Goal: Task Accomplishment & Management: Use online tool/utility

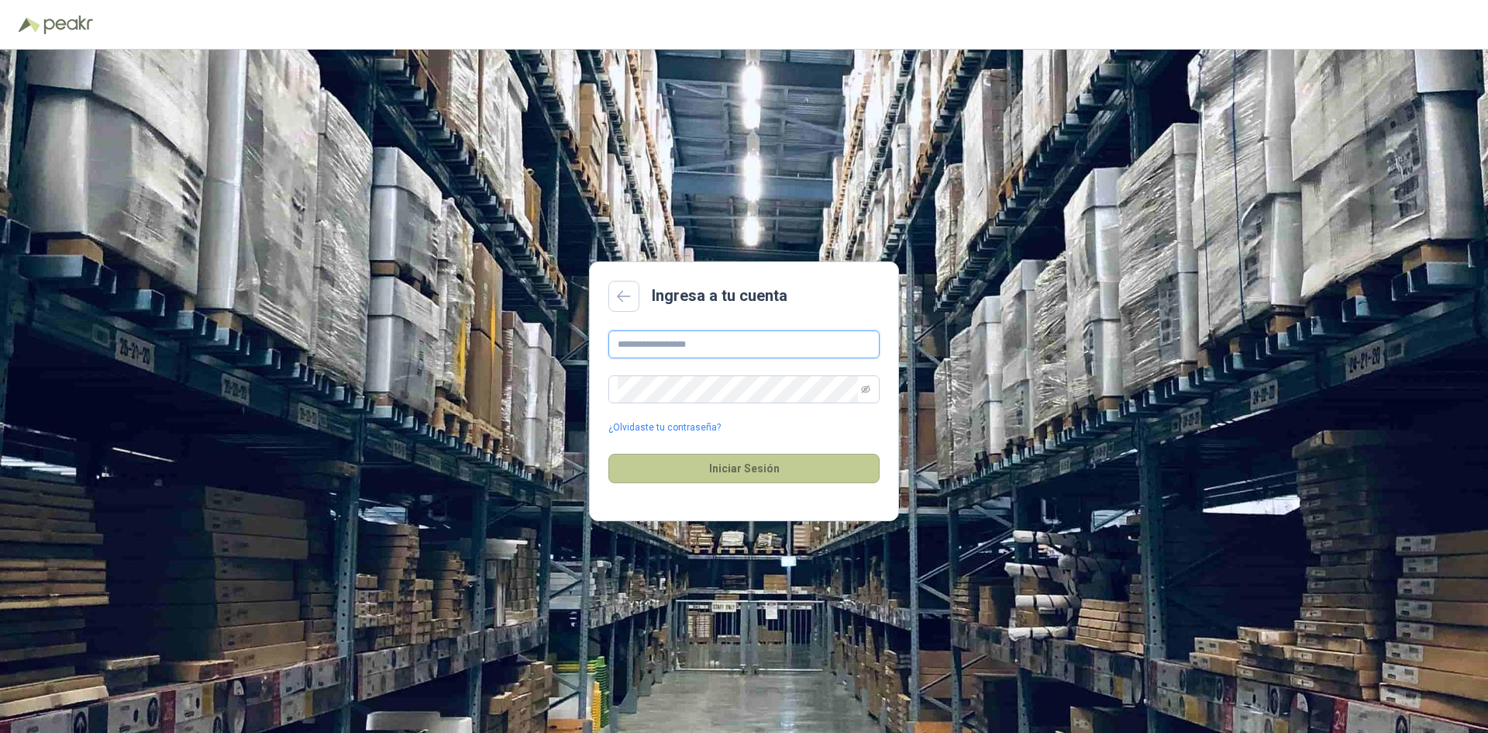
type input "**********"
click at [692, 465] on button "Iniciar Sesión" at bounding box center [744, 467] width 271 height 29
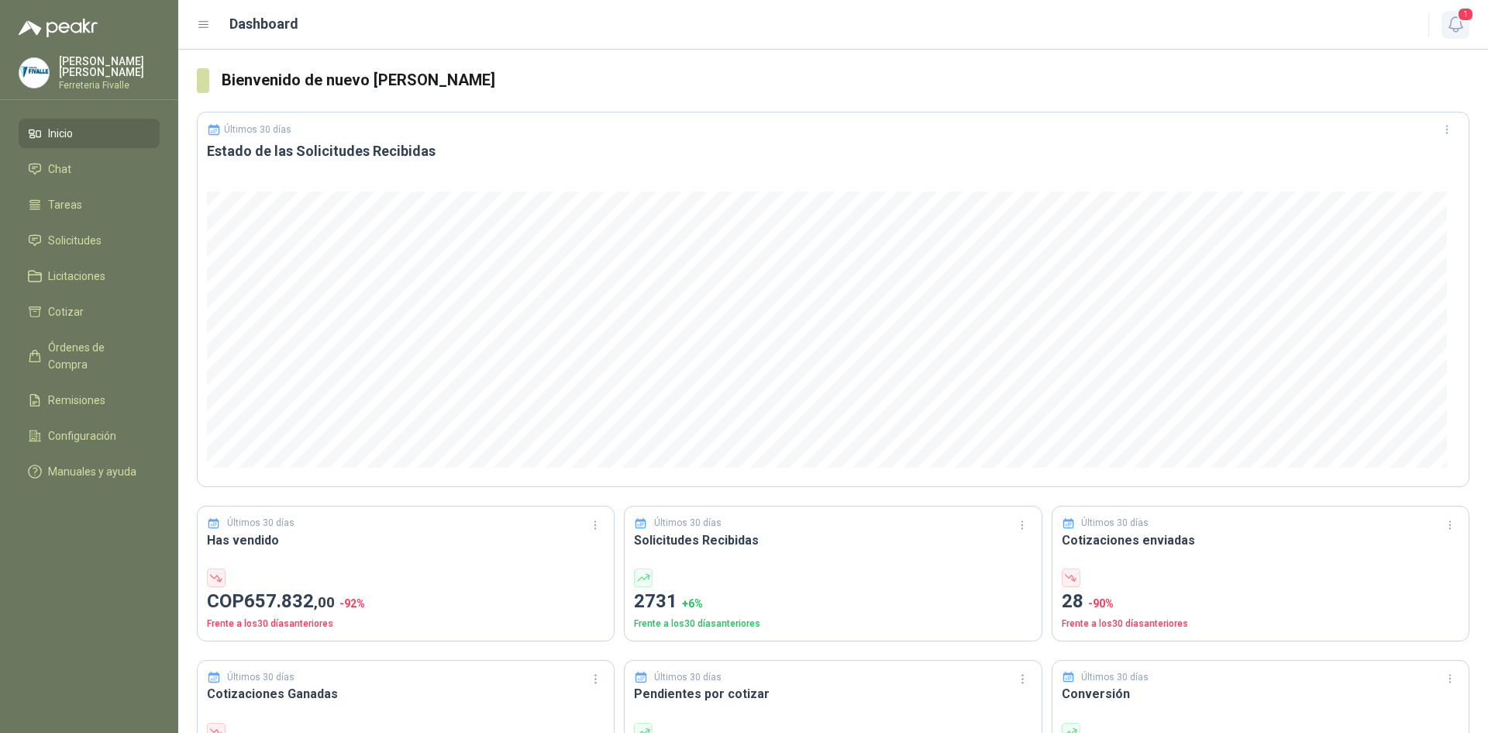
click at [1460, 24] on icon "button" at bounding box center [1455, 24] width 19 height 19
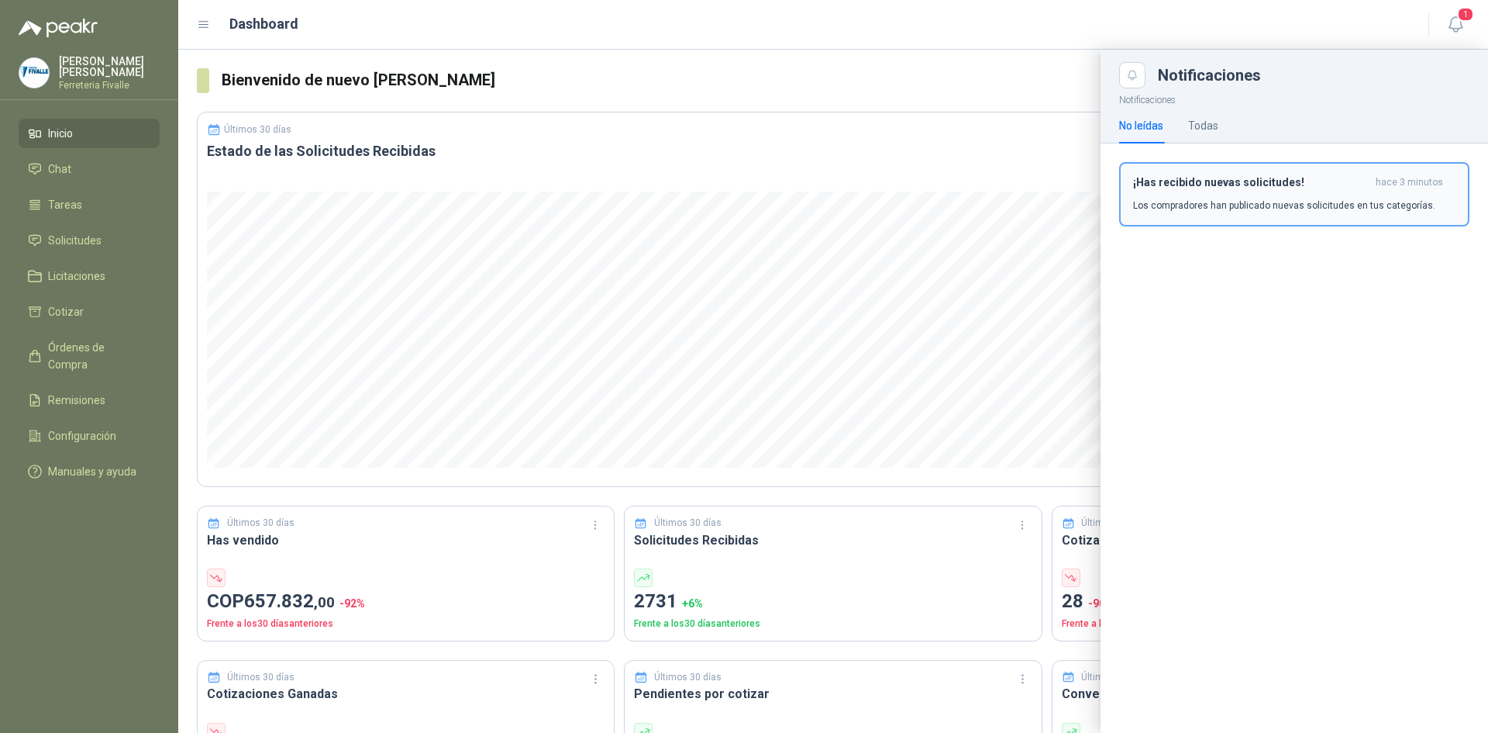
click at [1228, 187] on h3 "¡Has recibido nuevas solicitudes!" at bounding box center [1251, 182] width 236 height 13
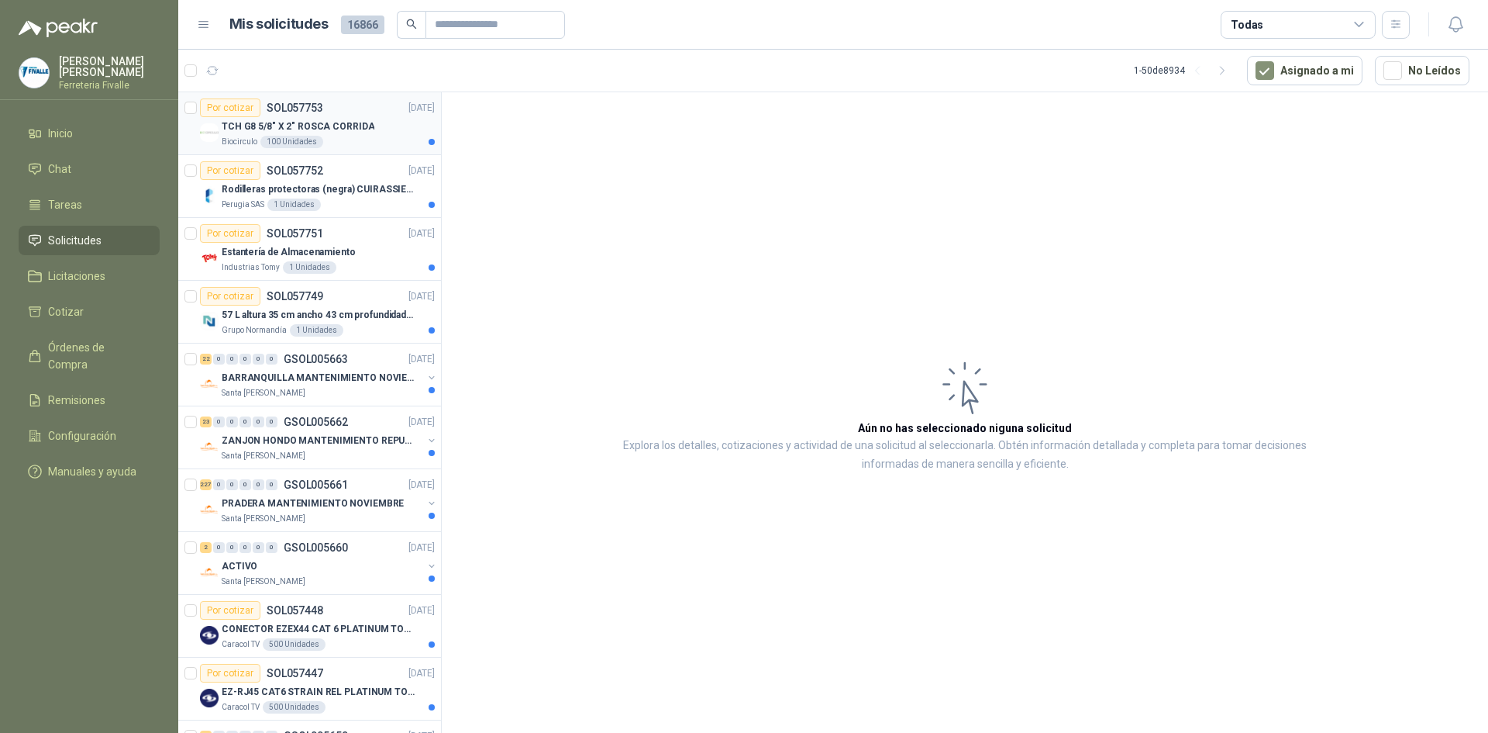
click at [310, 129] on p "TCH G8 5/8" X 2" ROSCA CORRIDA" at bounding box center [298, 126] width 153 height 15
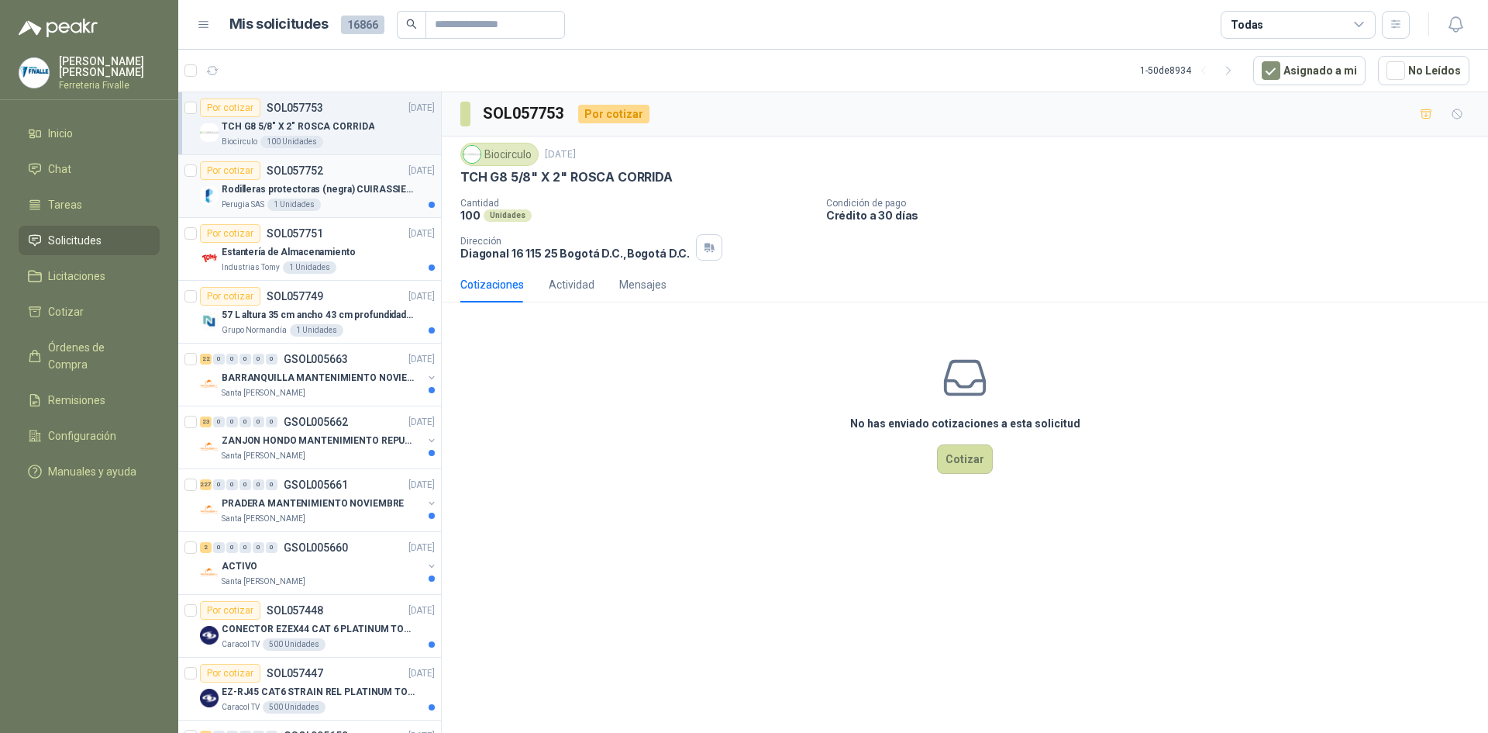
click at [310, 200] on div "1 Unidades" at bounding box center [293, 204] width 53 height 12
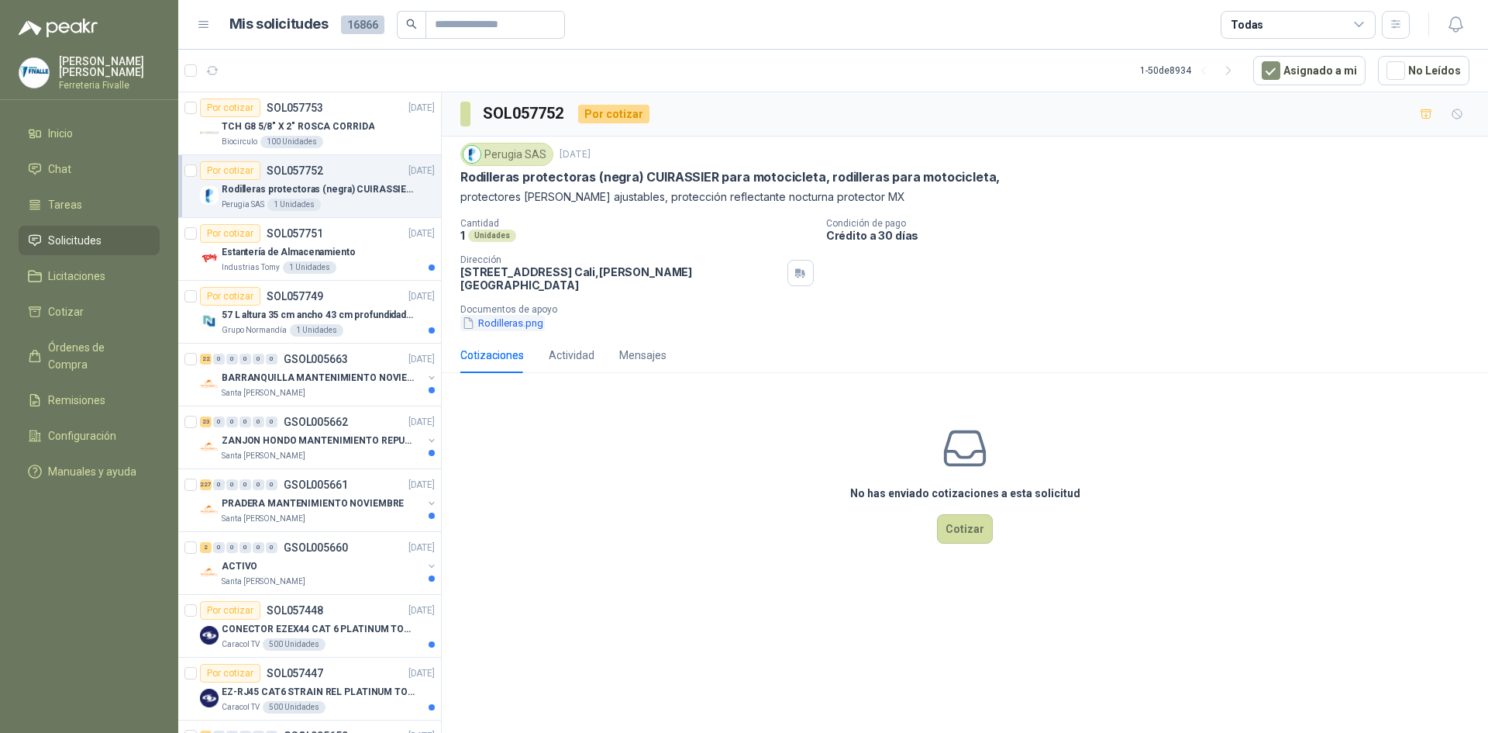
click at [522, 315] on button "Rodilleras.png" at bounding box center [502, 323] width 84 height 16
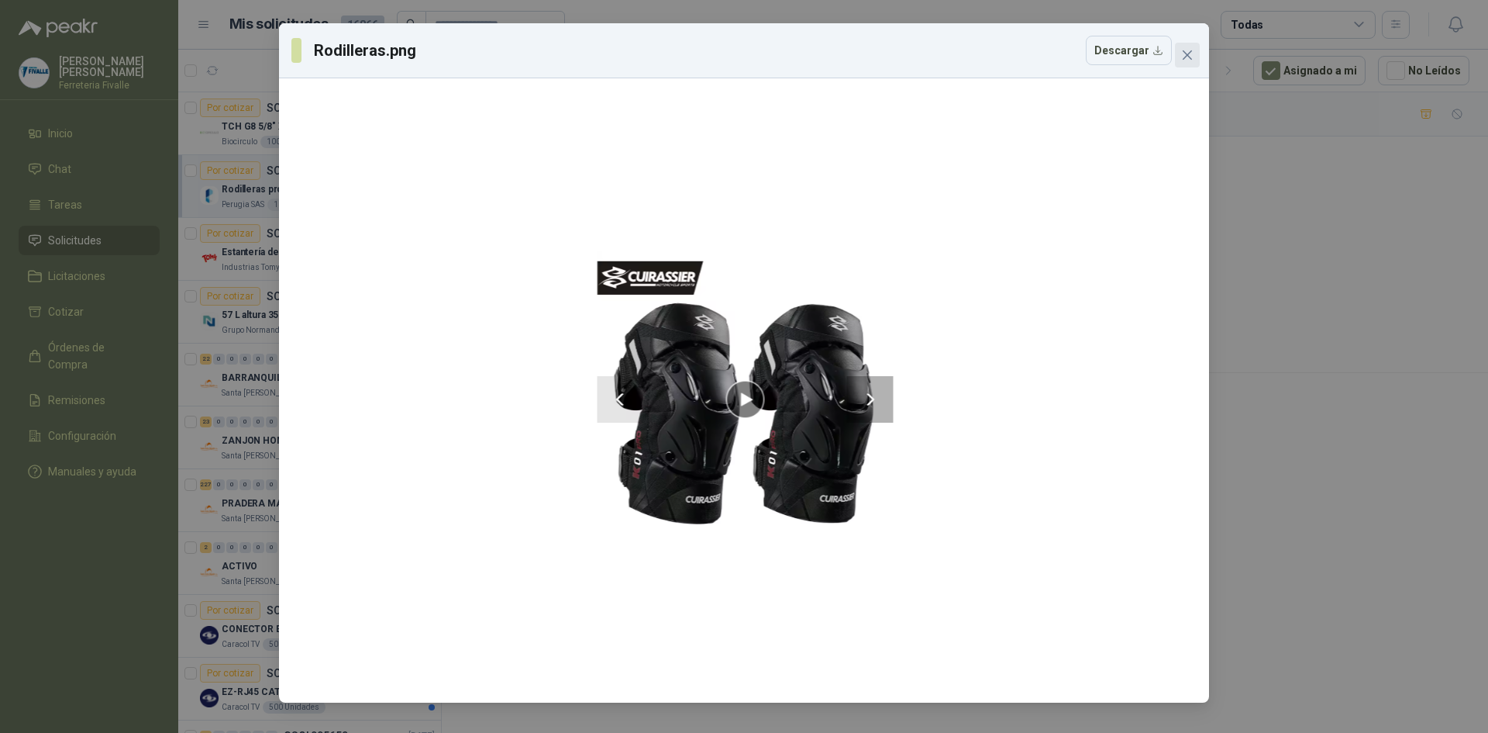
click at [1191, 57] on icon "close" at bounding box center [1187, 55] width 12 height 12
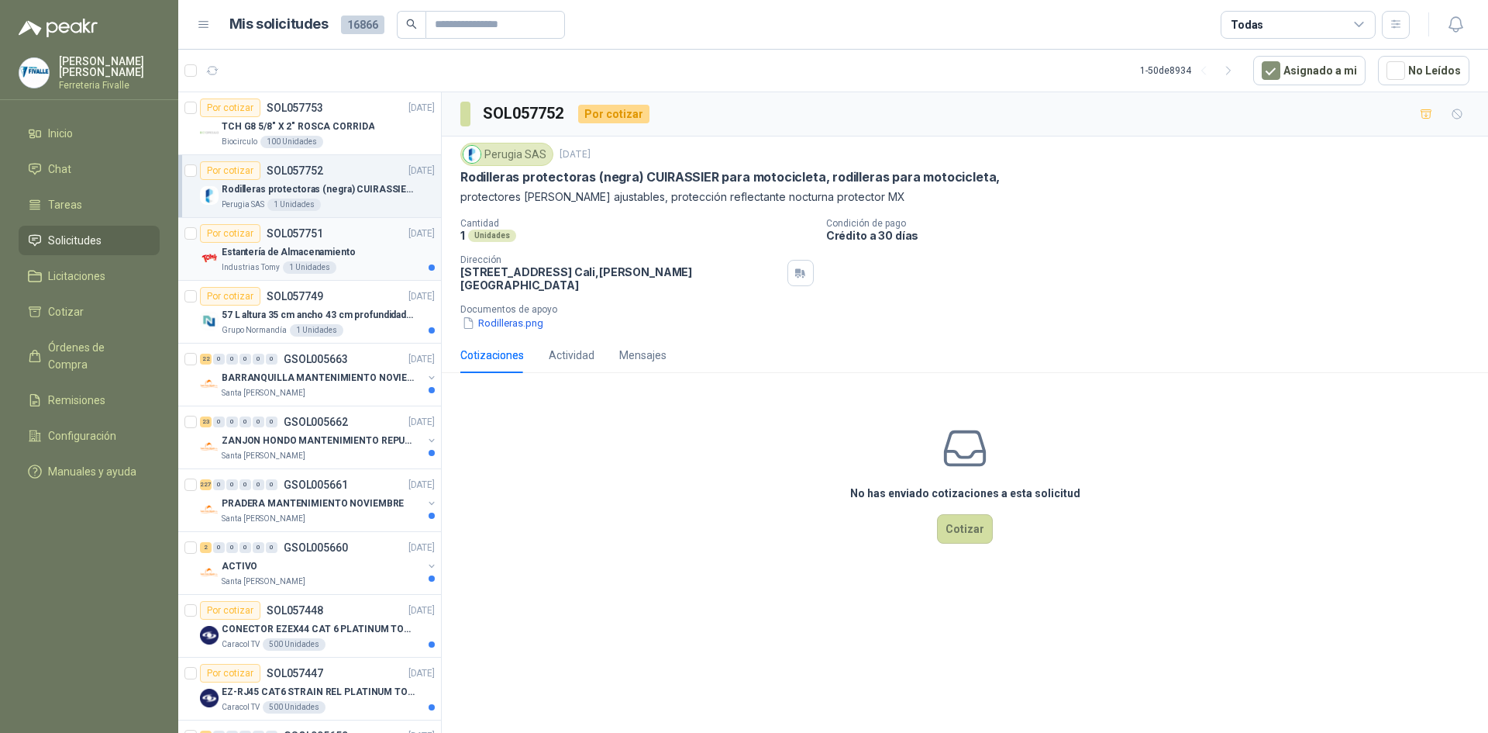
click at [346, 250] on p "Estantería de Almacenamiento" at bounding box center [289, 252] width 134 height 15
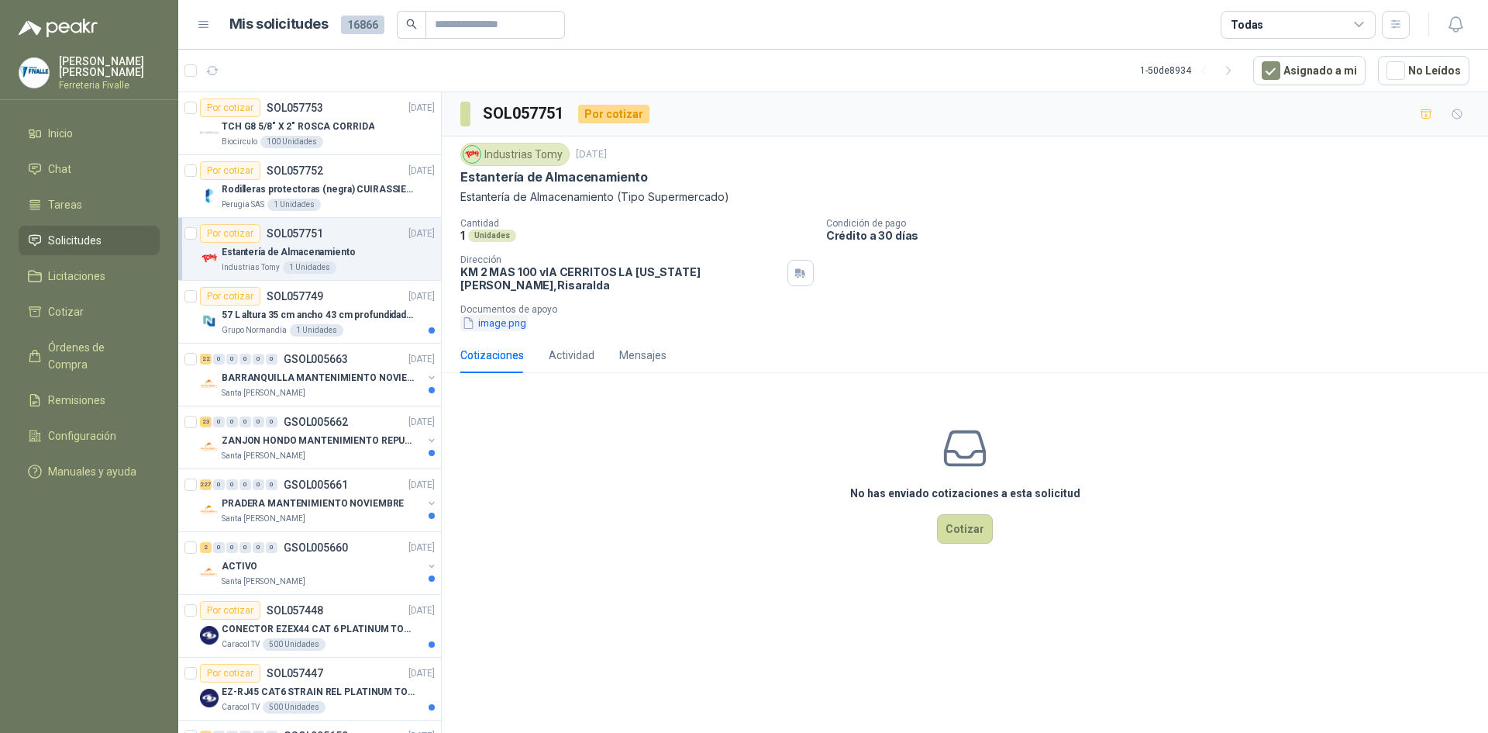
click at [503, 315] on button "image.png" at bounding box center [493, 323] width 67 height 16
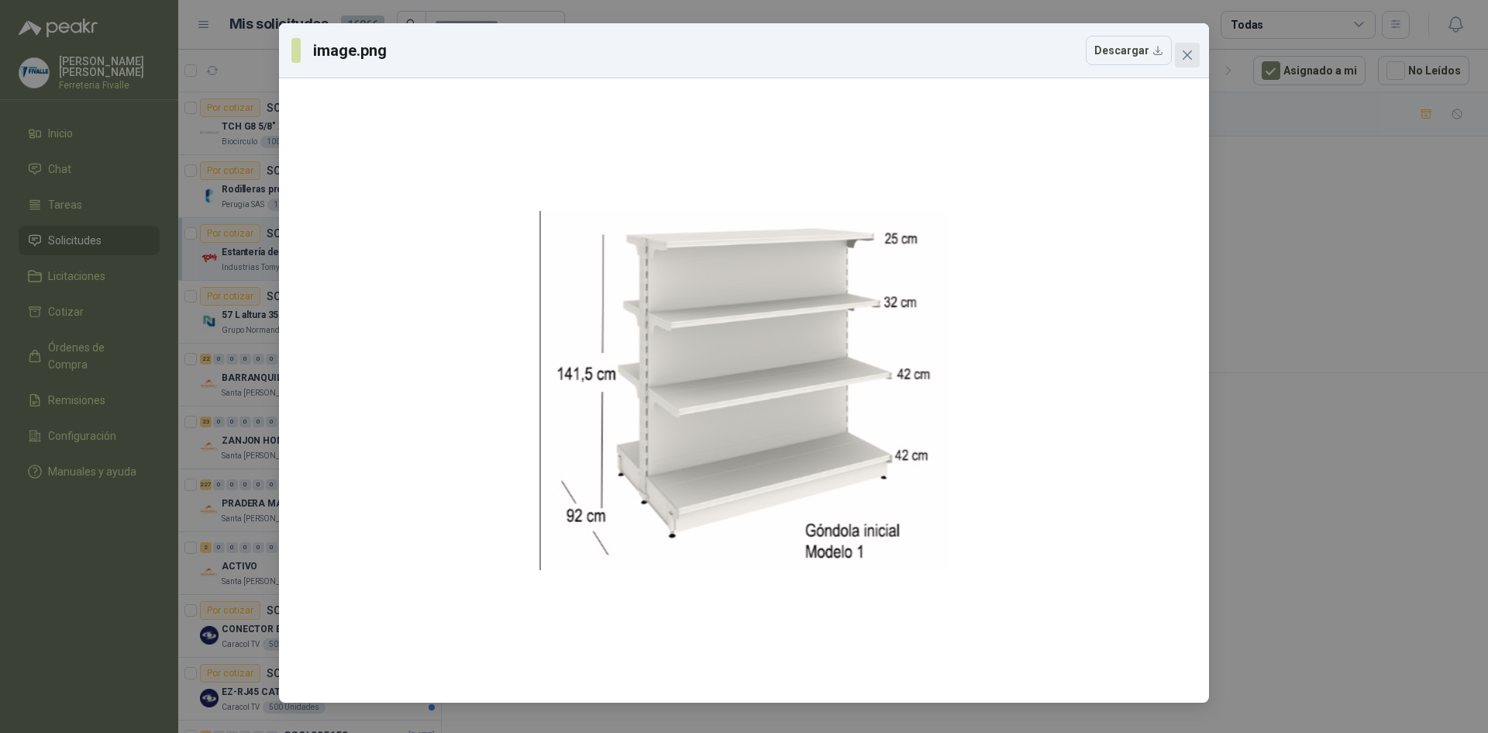
click at [1186, 57] on icon "close" at bounding box center [1187, 54] width 9 height 9
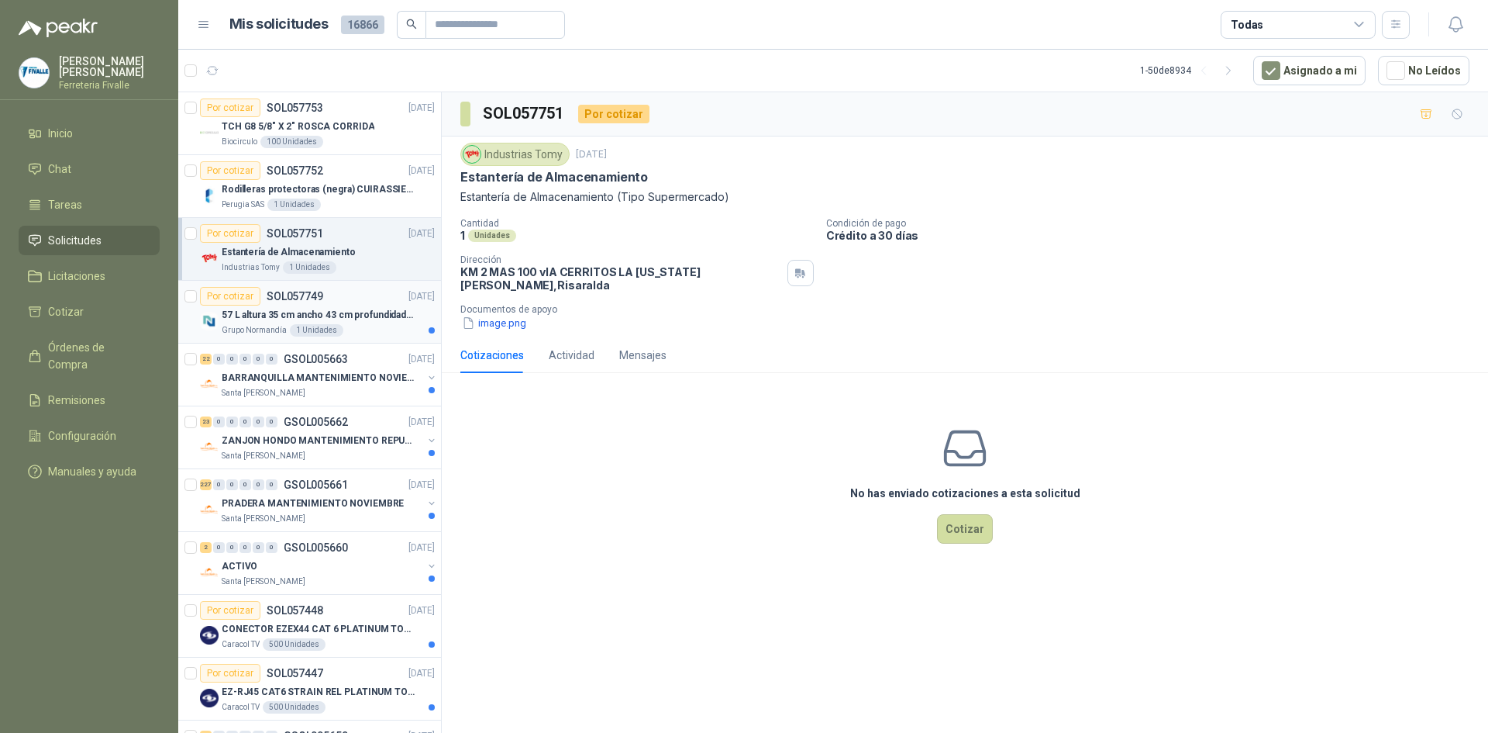
click at [362, 308] on p "57 L altura 35 cm ancho 43 cm profundidad 39 cm" at bounding box center [318, 315] width 193 height 15
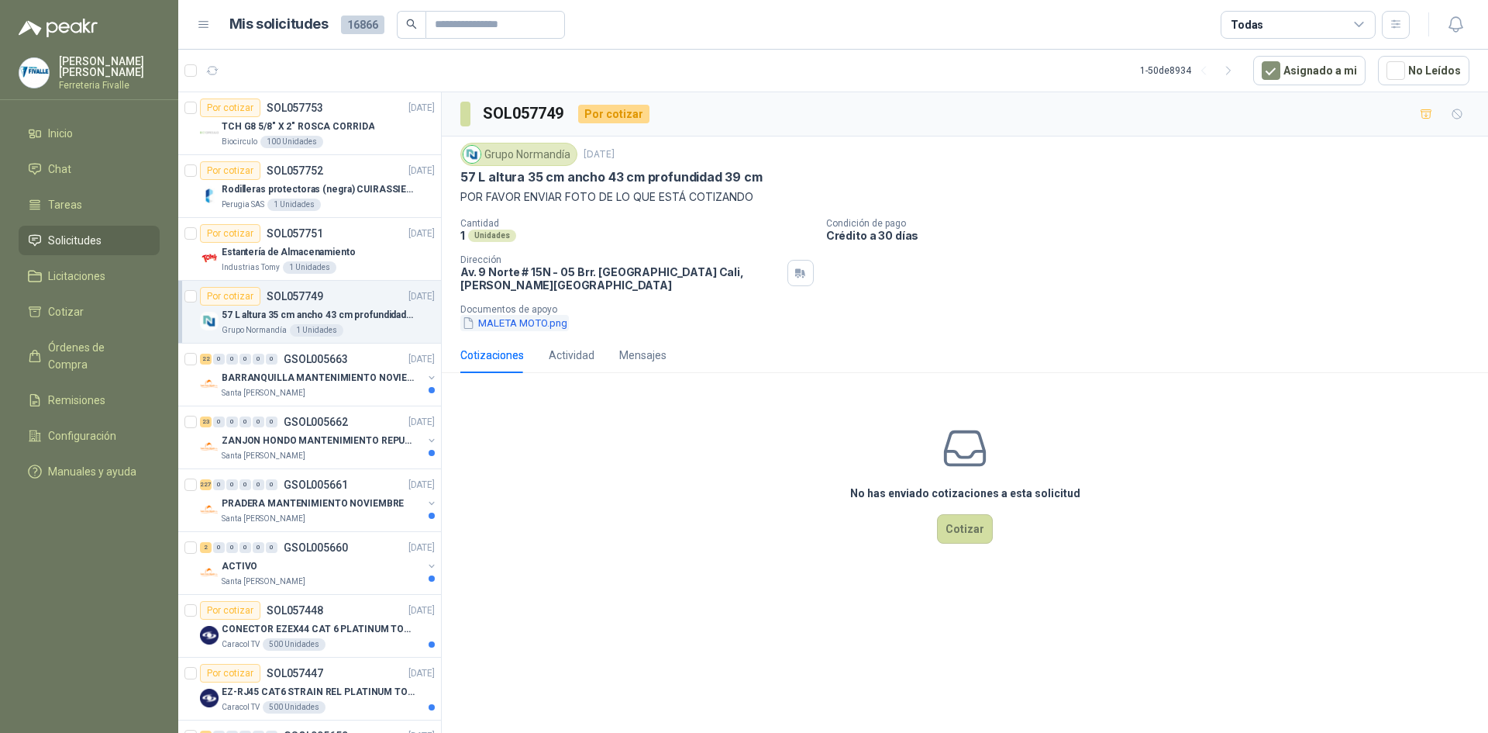
click at [513, 315] on button "MALETA MOTO.png" at bounding box center [514, 323] width 109 height 16
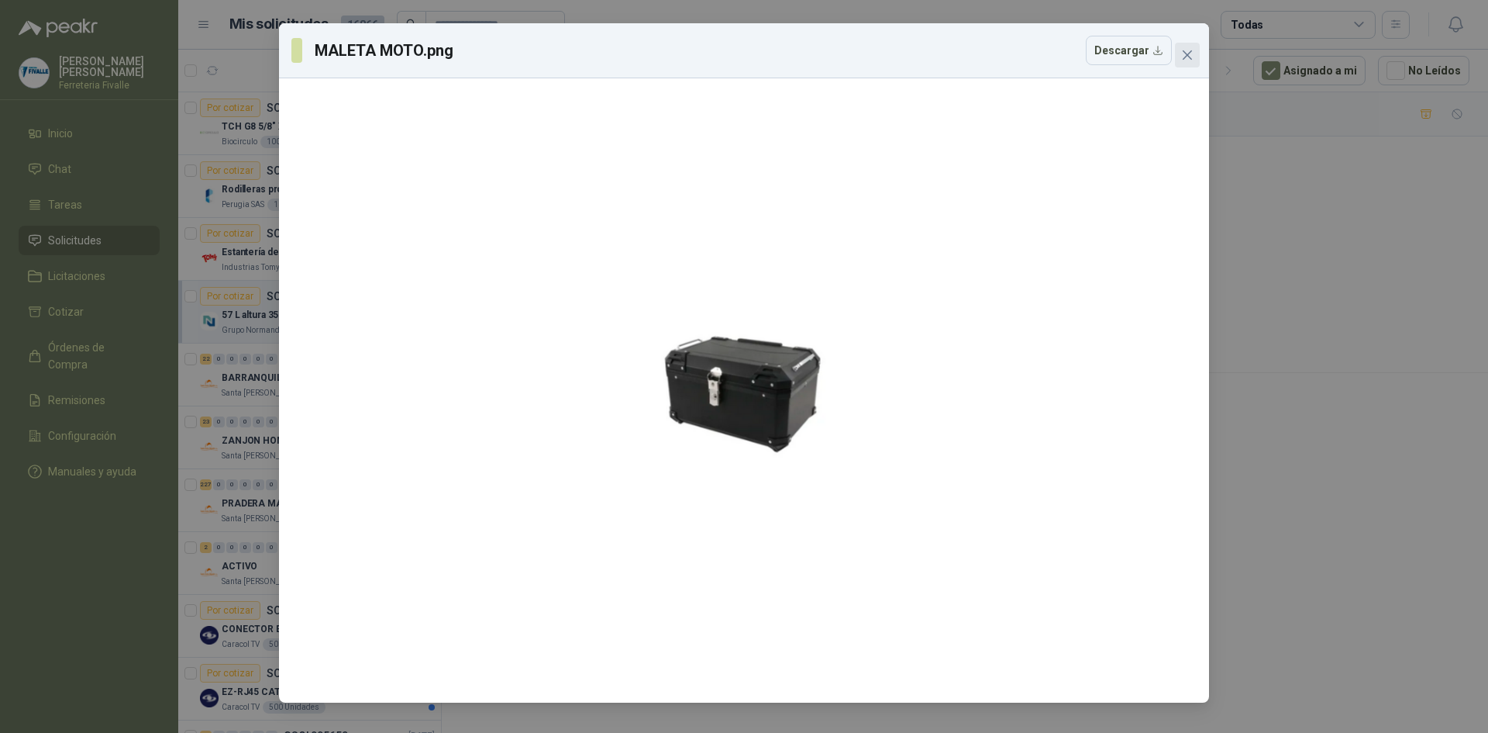
click at [1193, 53] on icon "close" at bounding box center [1187, 55] width 12 height 12
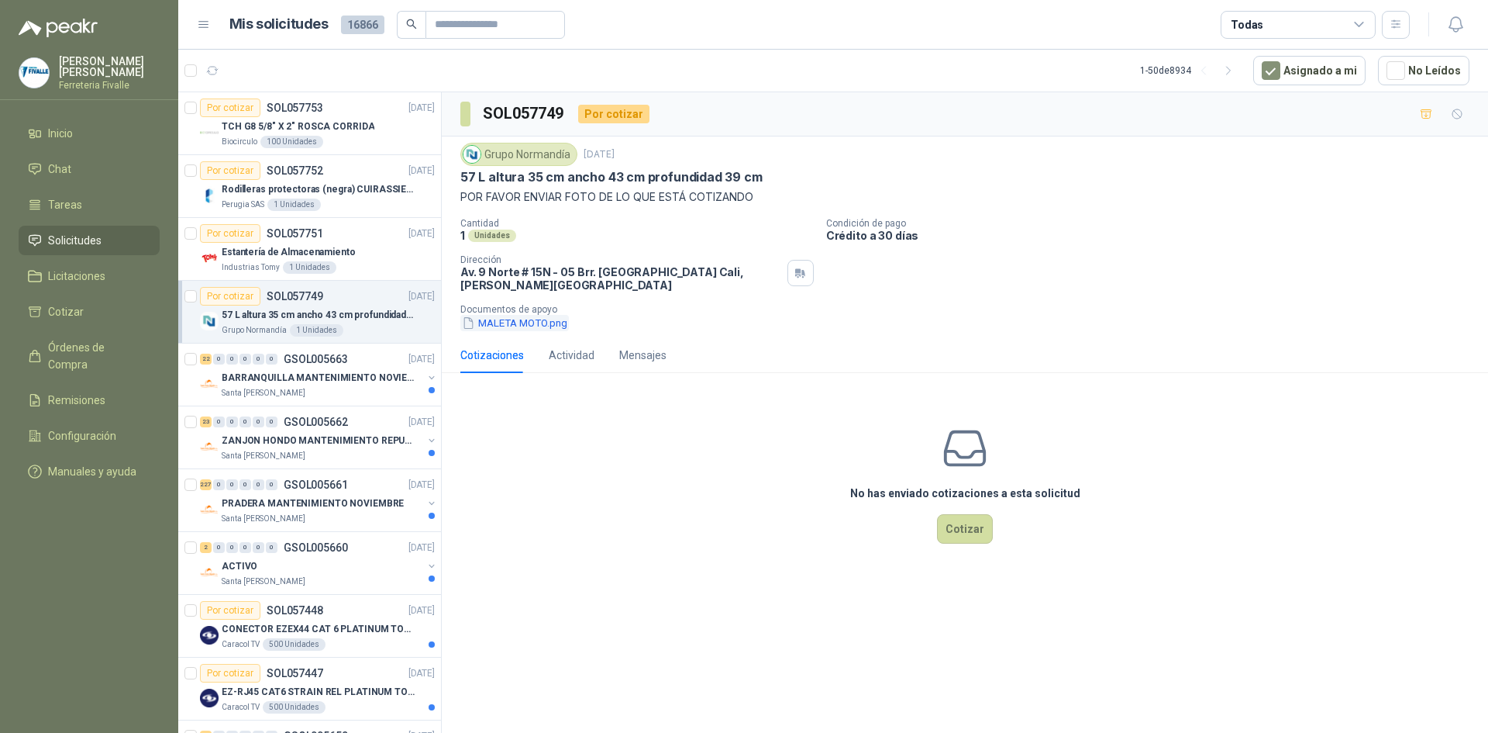
click at [502, 315] on button "MALETA MOTO.png" at bounding box center [514, 323] width 109 height 16
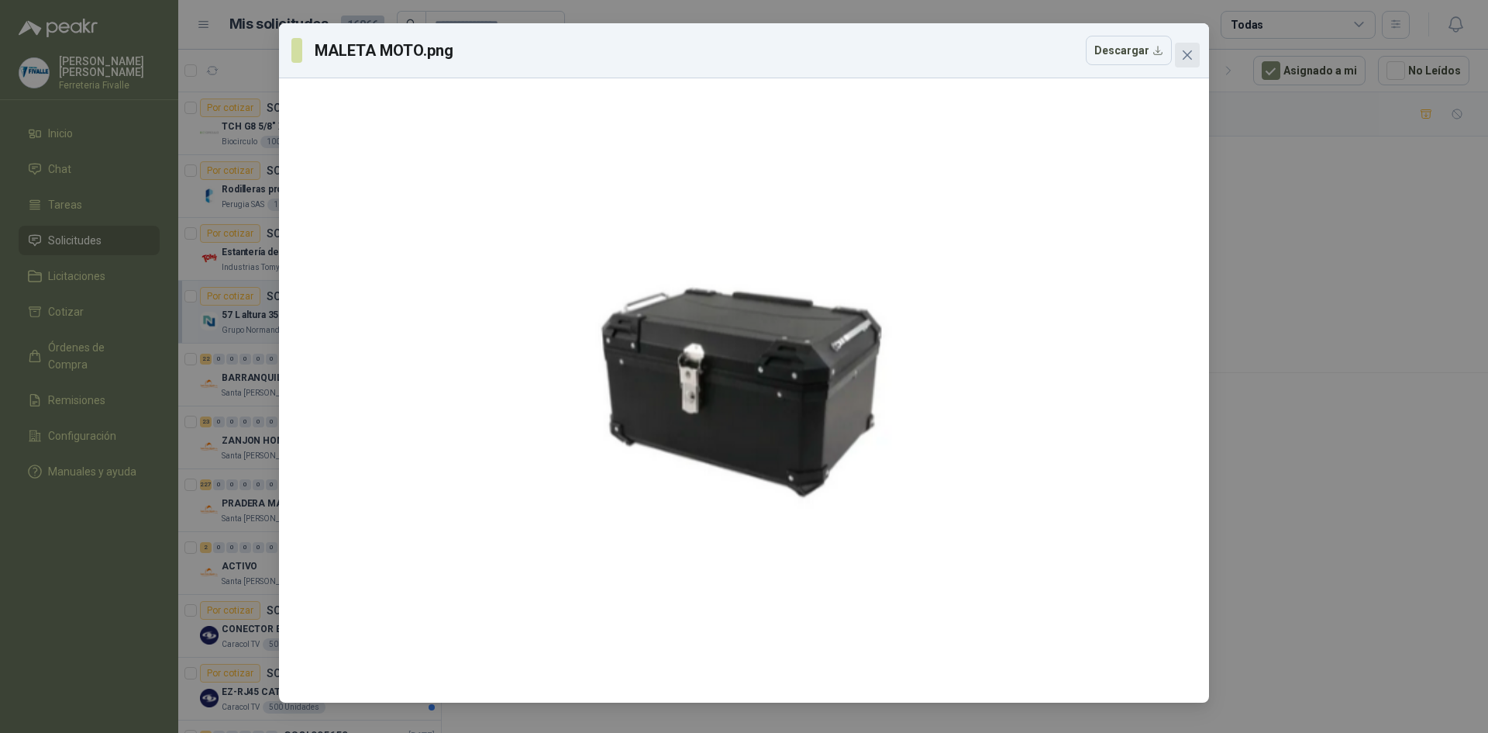
click at [1189, 52] on icon "close" at bounding box center [1187, 55] width 12 height 12
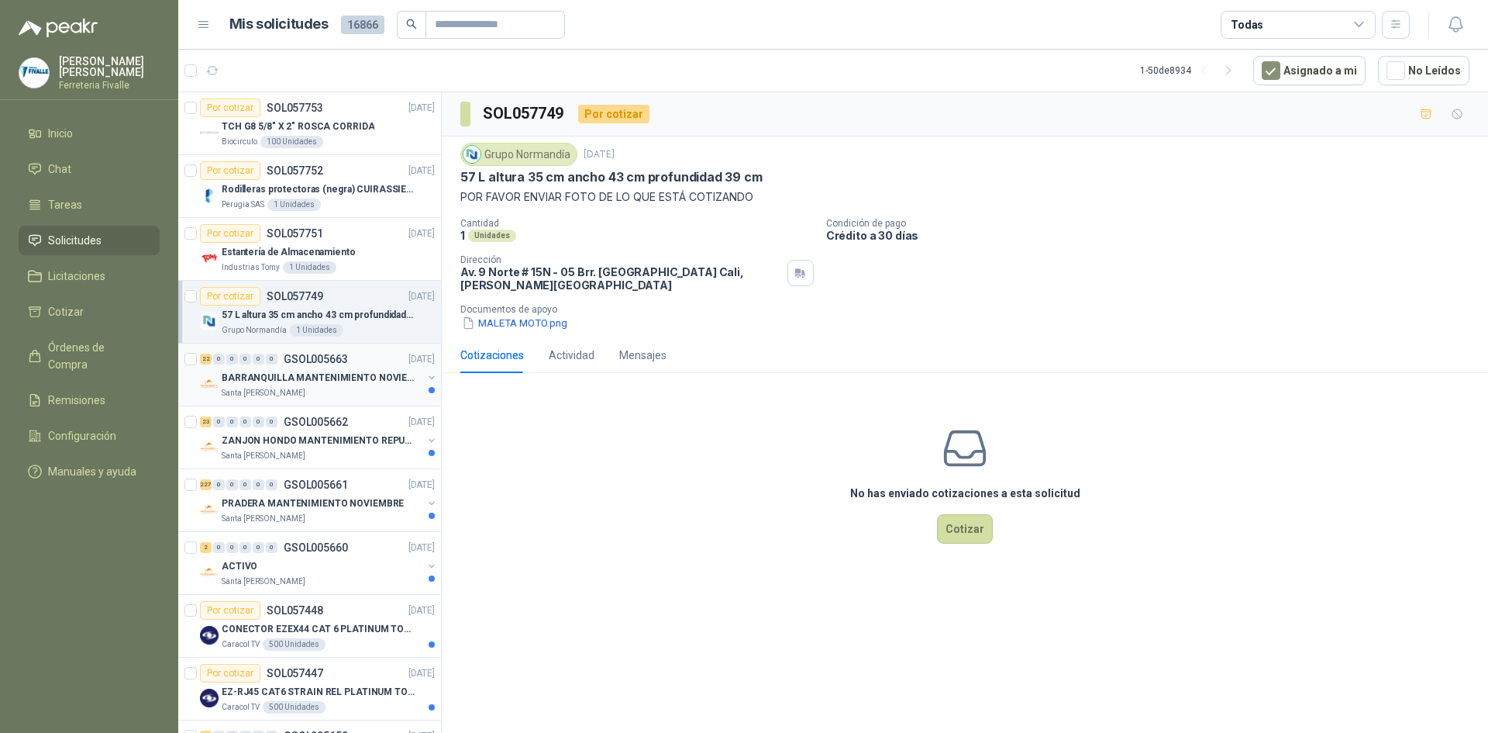
click at [340, 395] on div "Santa [PERSON_NAME]" at bounding box center [322, 393] width 201 height 12
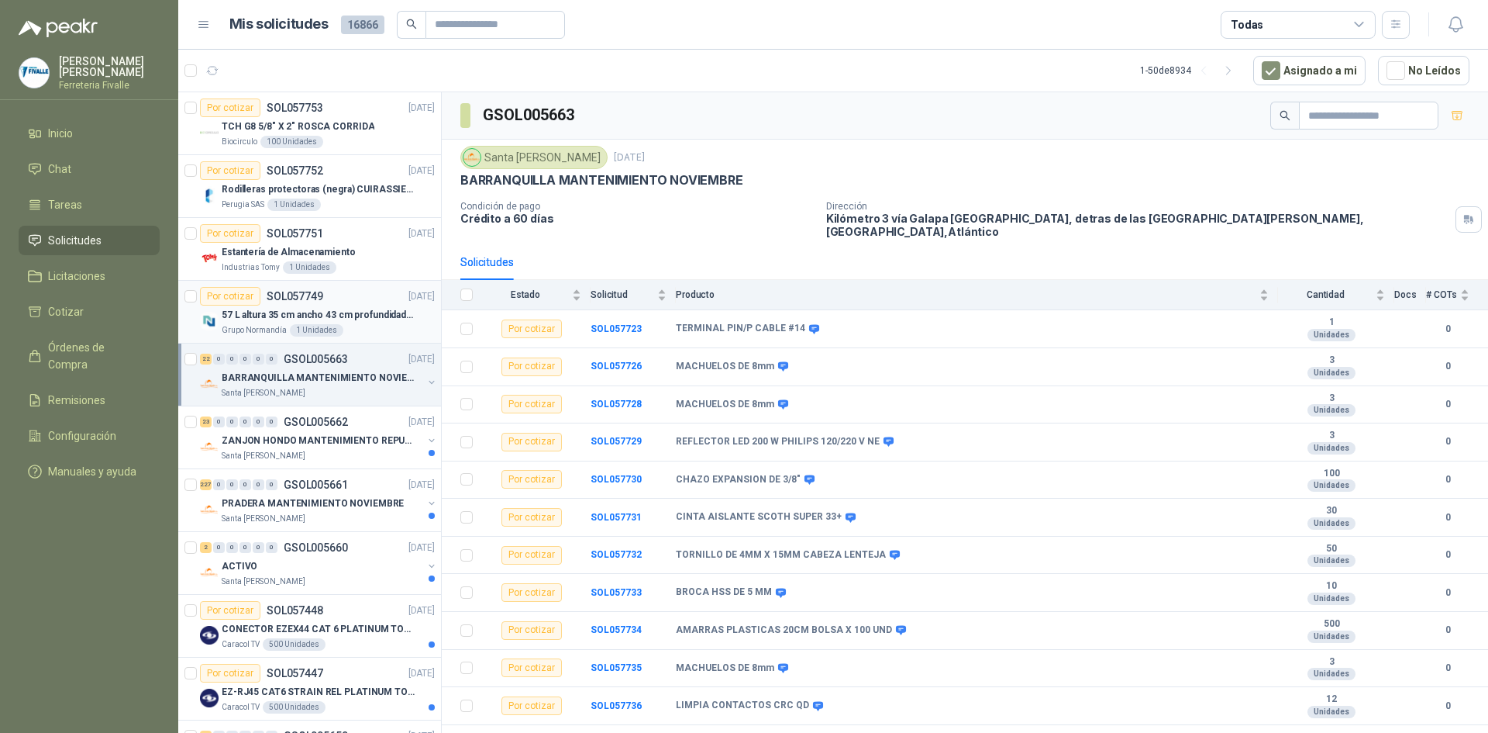
click at [375, 330] on div "Grupo Normandía 1 Unidades" at bounding box center [328, 330] width 213 height 12
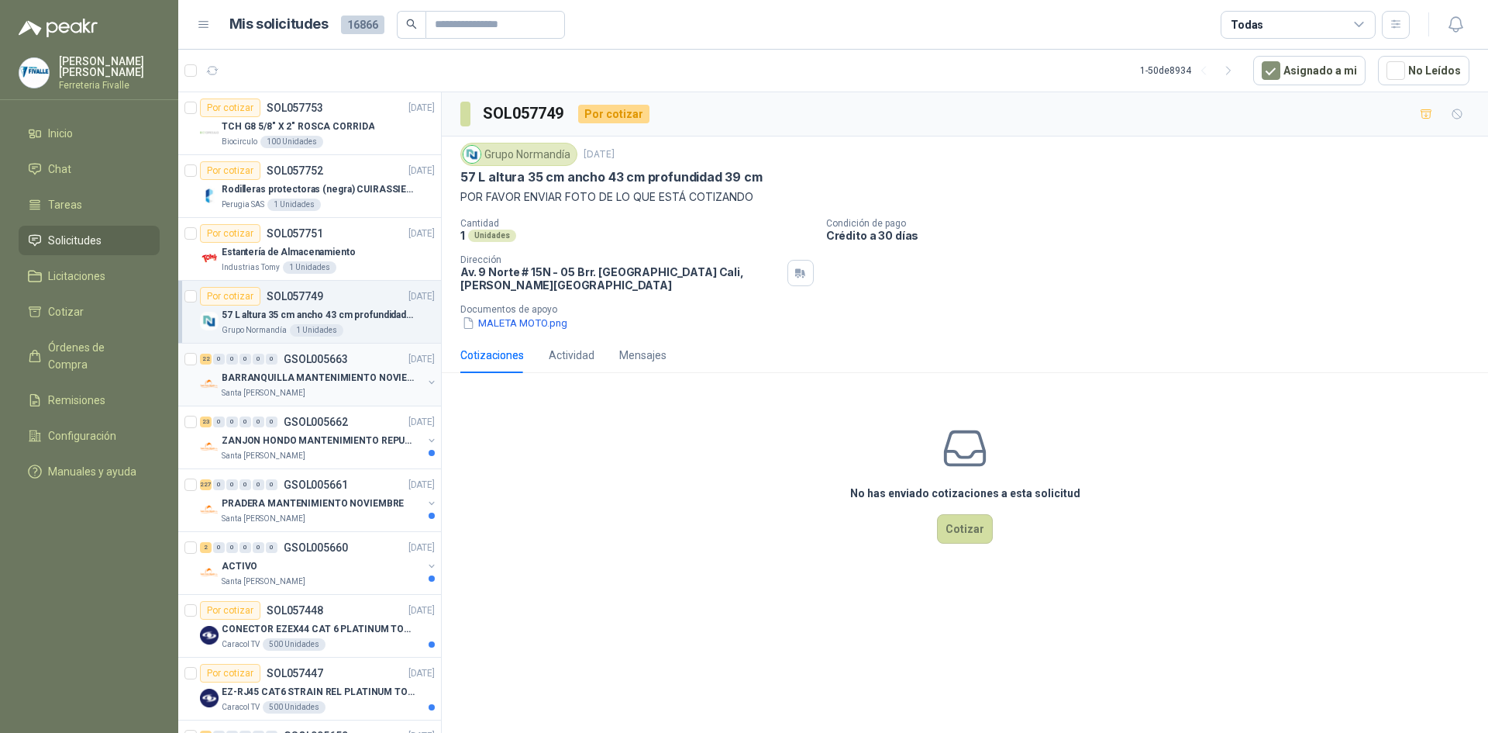
click at [367, 388] on div "Santa [PERSON_NAME]" at bounding box center [322, 393] width 201 height 12
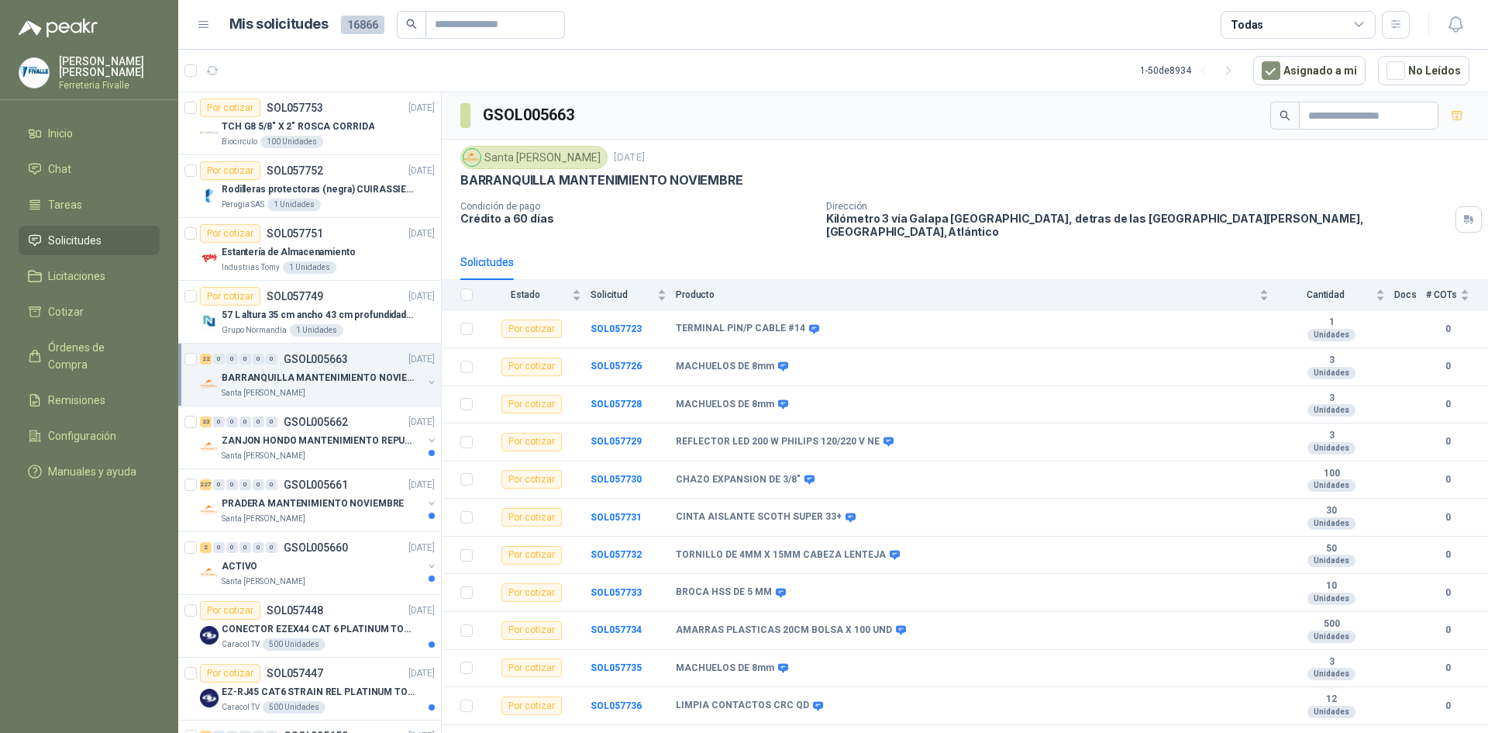
click at [362, 366] on div "22 0 0 0 0 0 GSOL005663 [DATE]" at bounding box center [319, 359] width 238 height 19
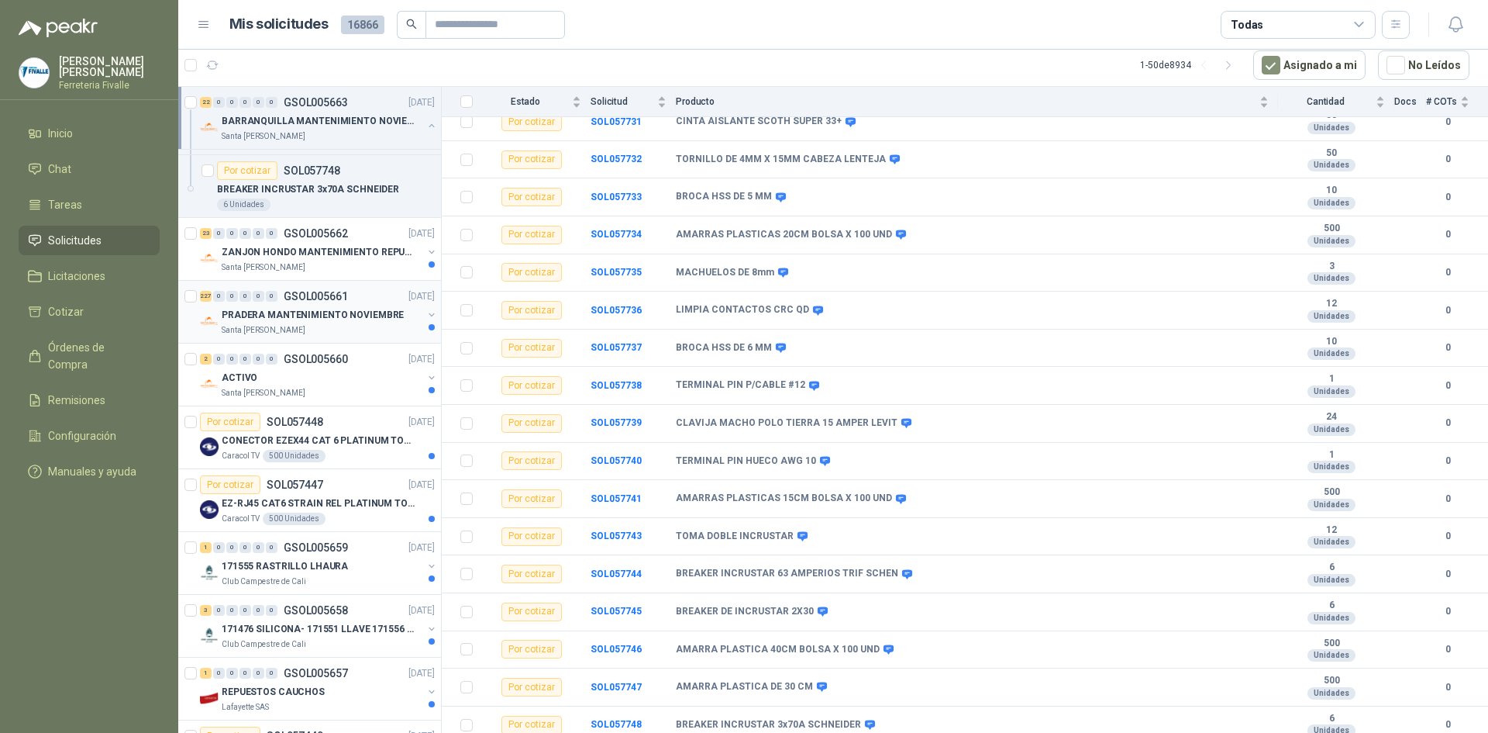
scroll to position [1550, 0]
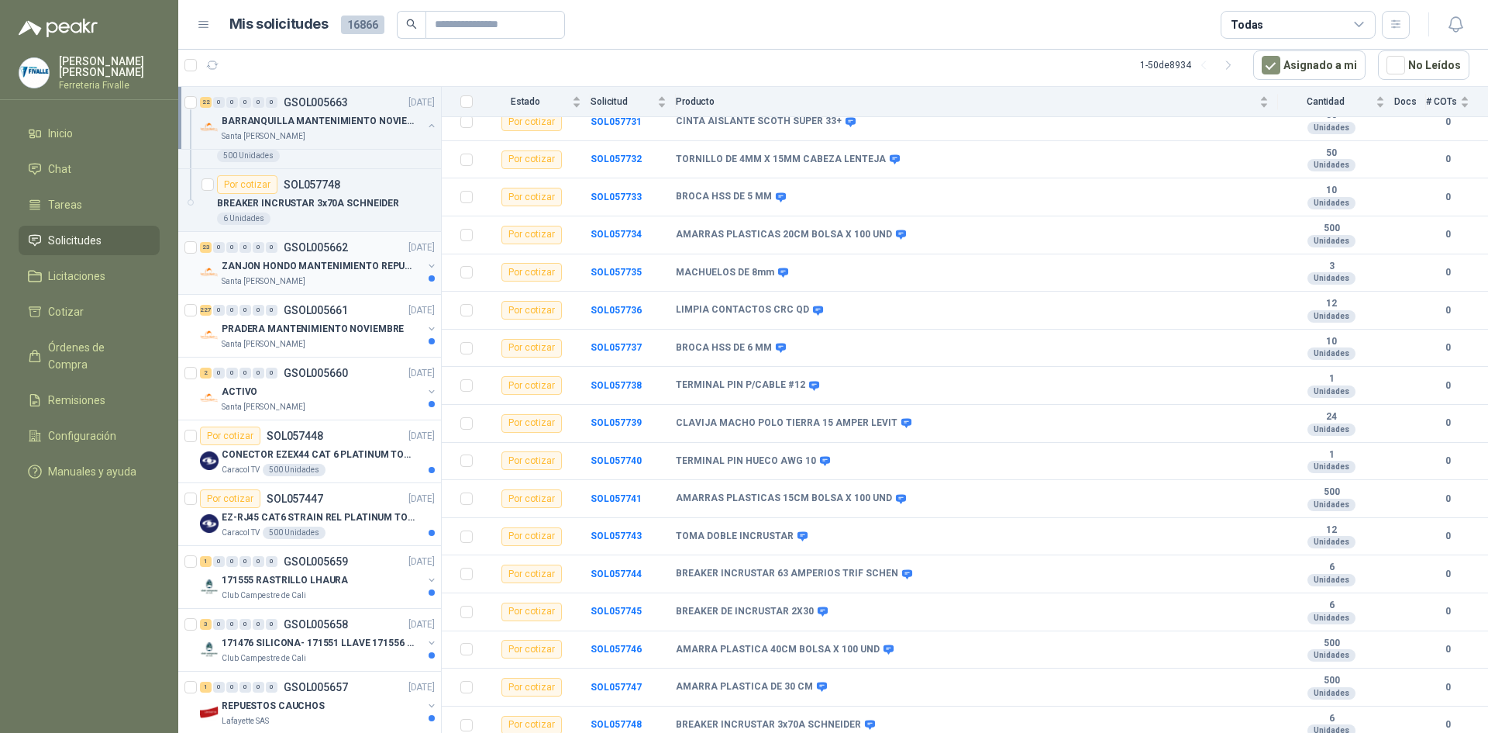
click at [376, 269] on p "ZANJON HONDO MANTENIMIENTO REPUESTOS" at bounding box center [318, 266] width 193 height 15
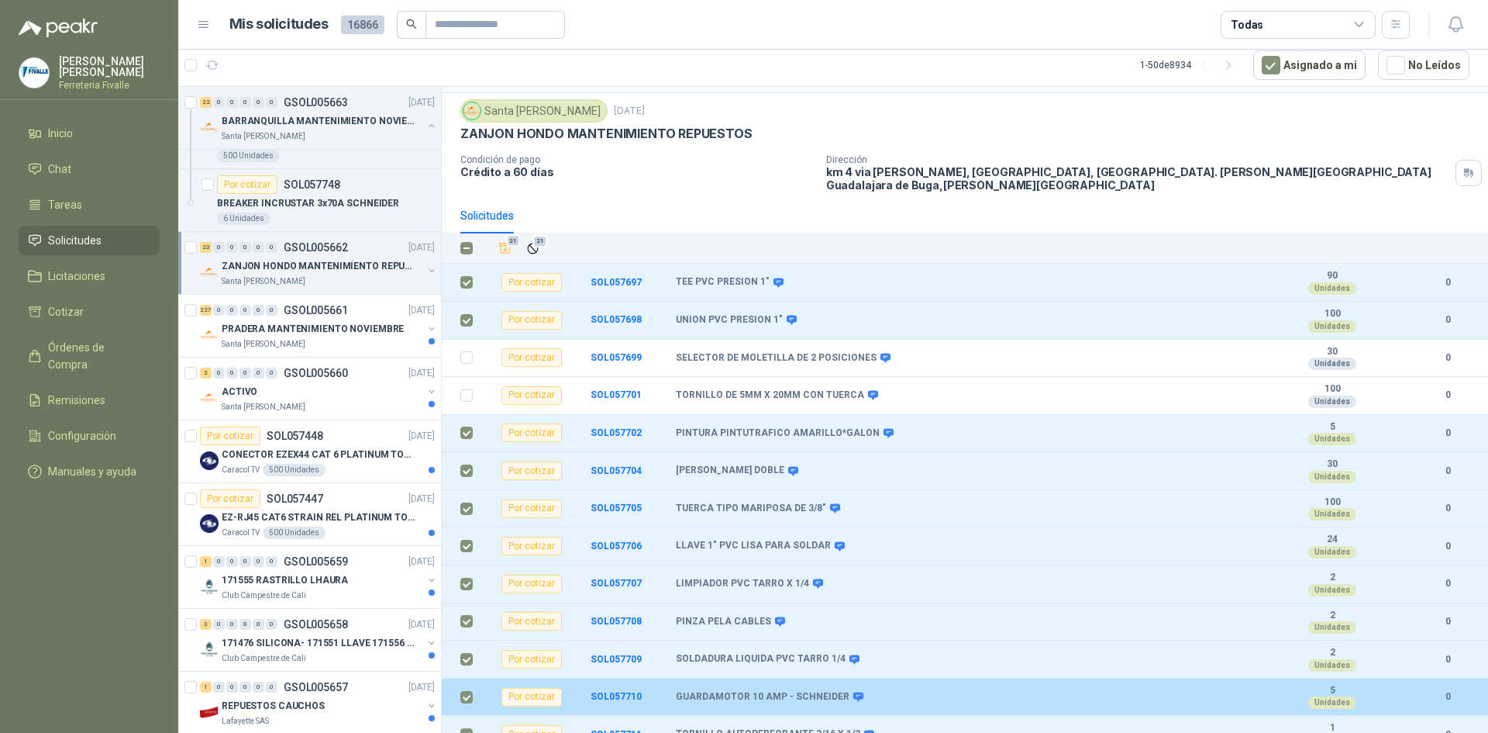
scroll to position [40, 0]
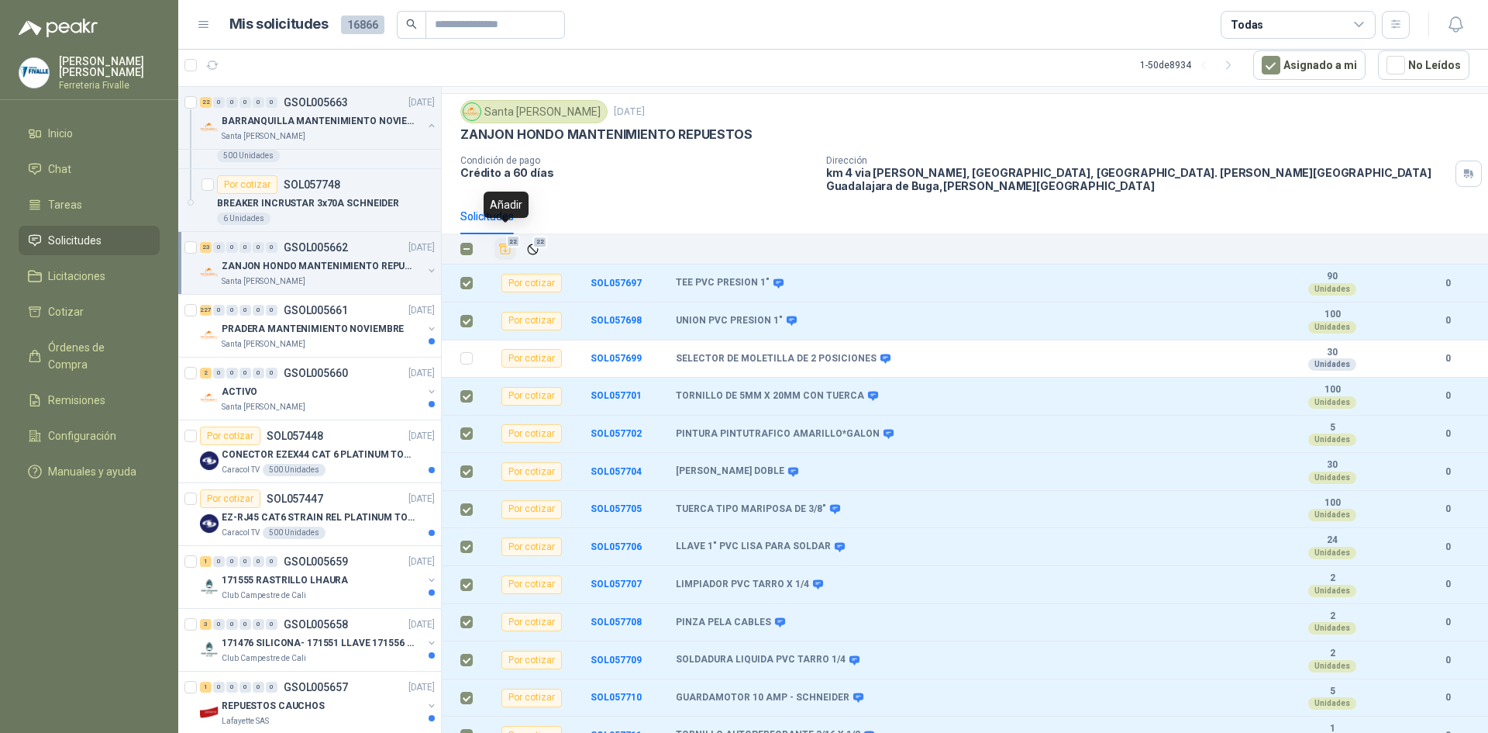
click at [509, 236] on span "22" at bounding box center [513, 242] width 15 height 12
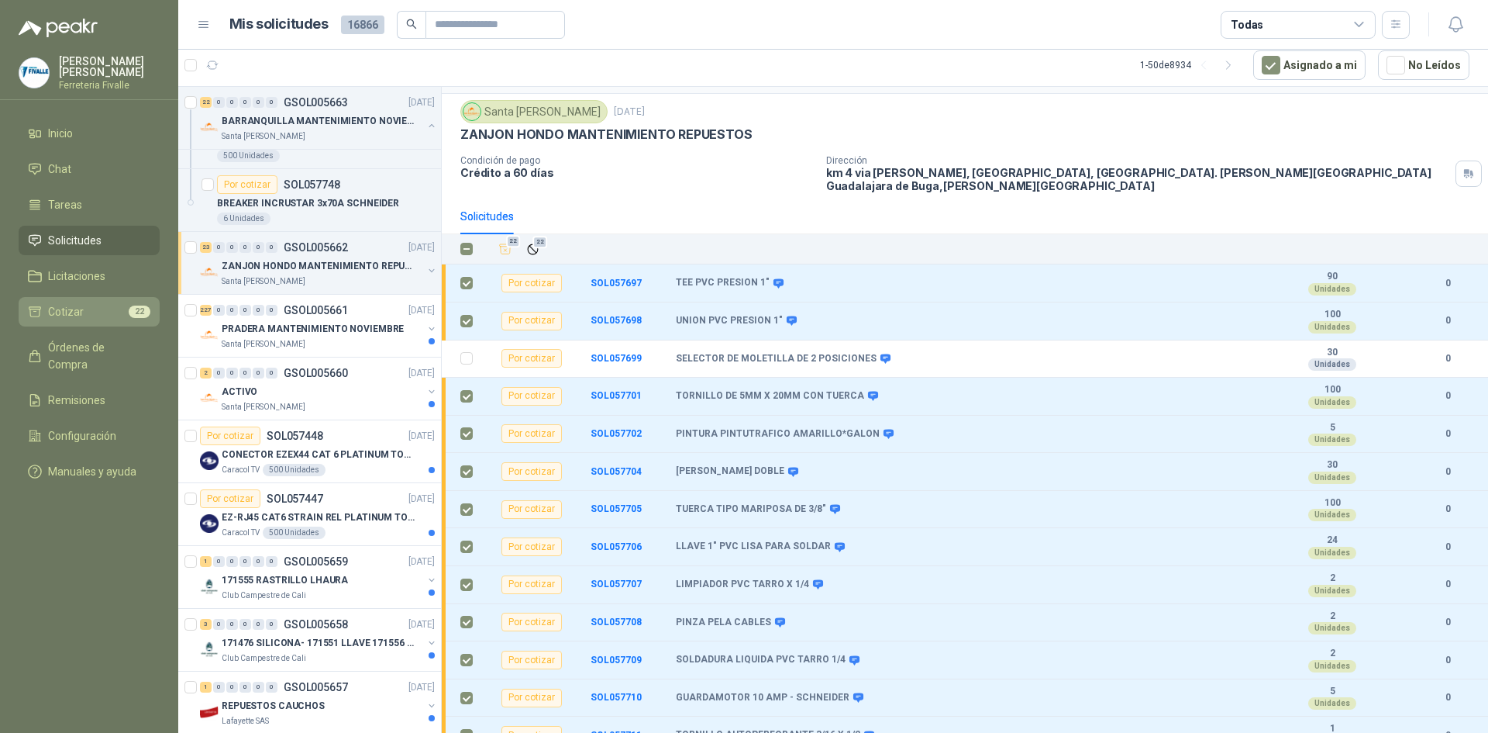
click at [89, 312] on link "Cotizar 22" at bounding box center [89, 311] width 141 height 29
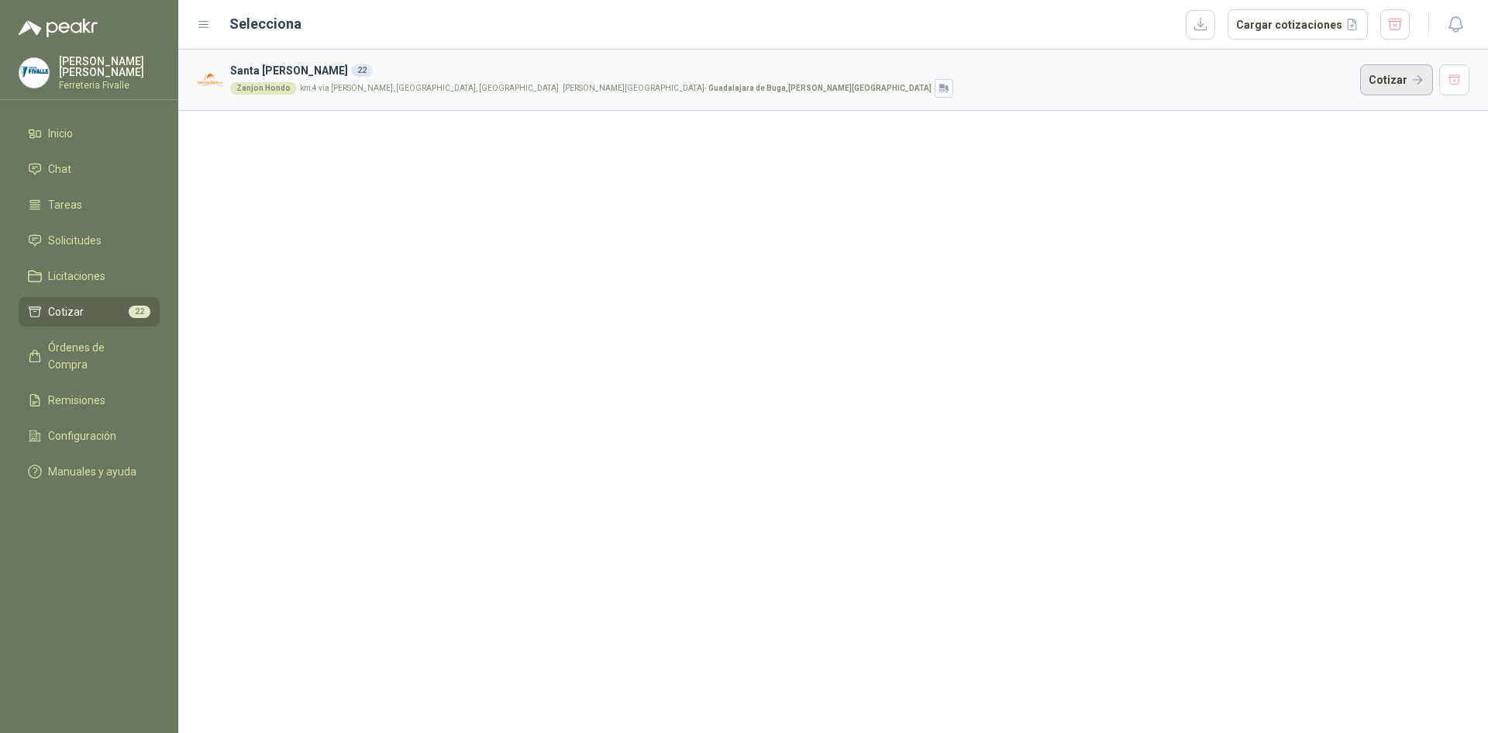
click at [1390, 73] on button "Cotizar" at bounding box center [1396, 79] width 73 height 31
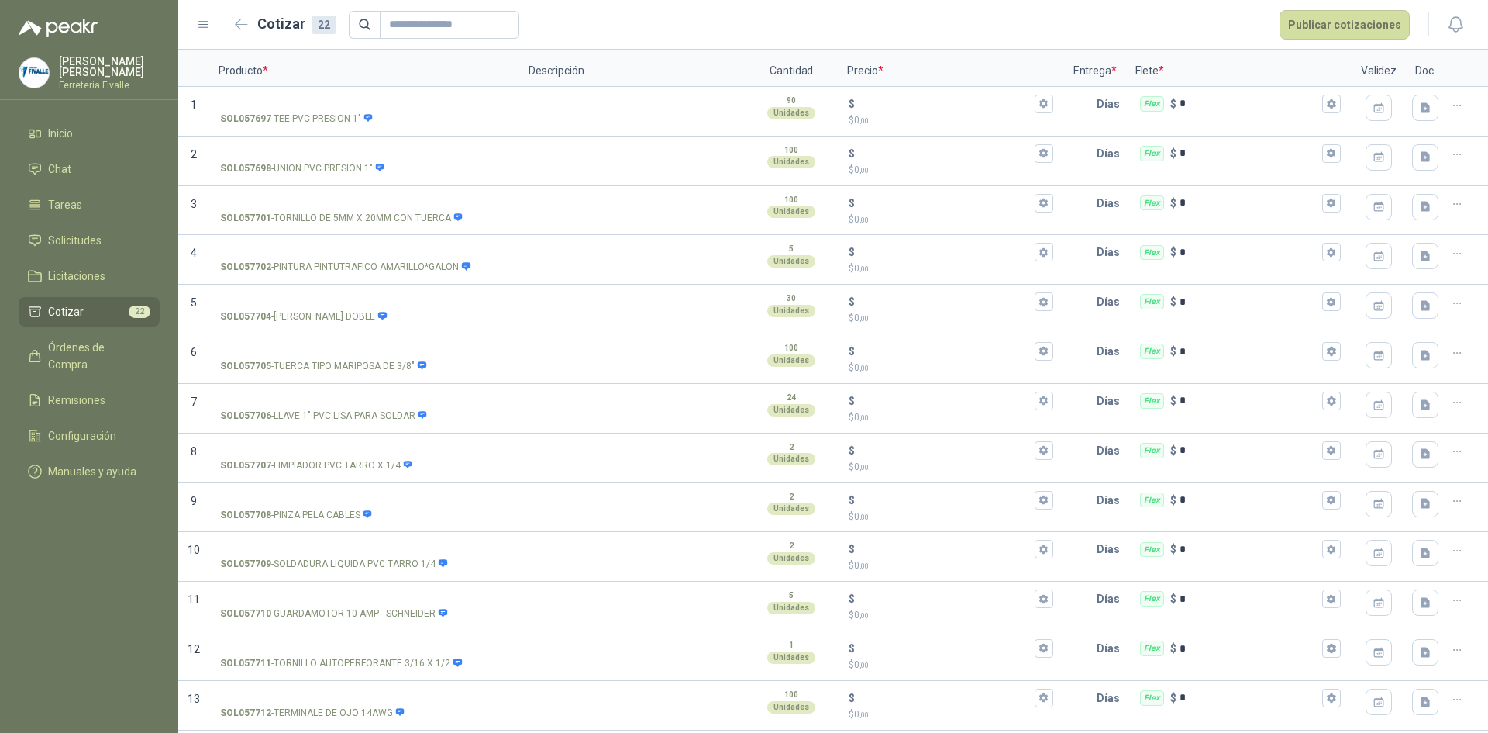
scroll to position [96, 0]
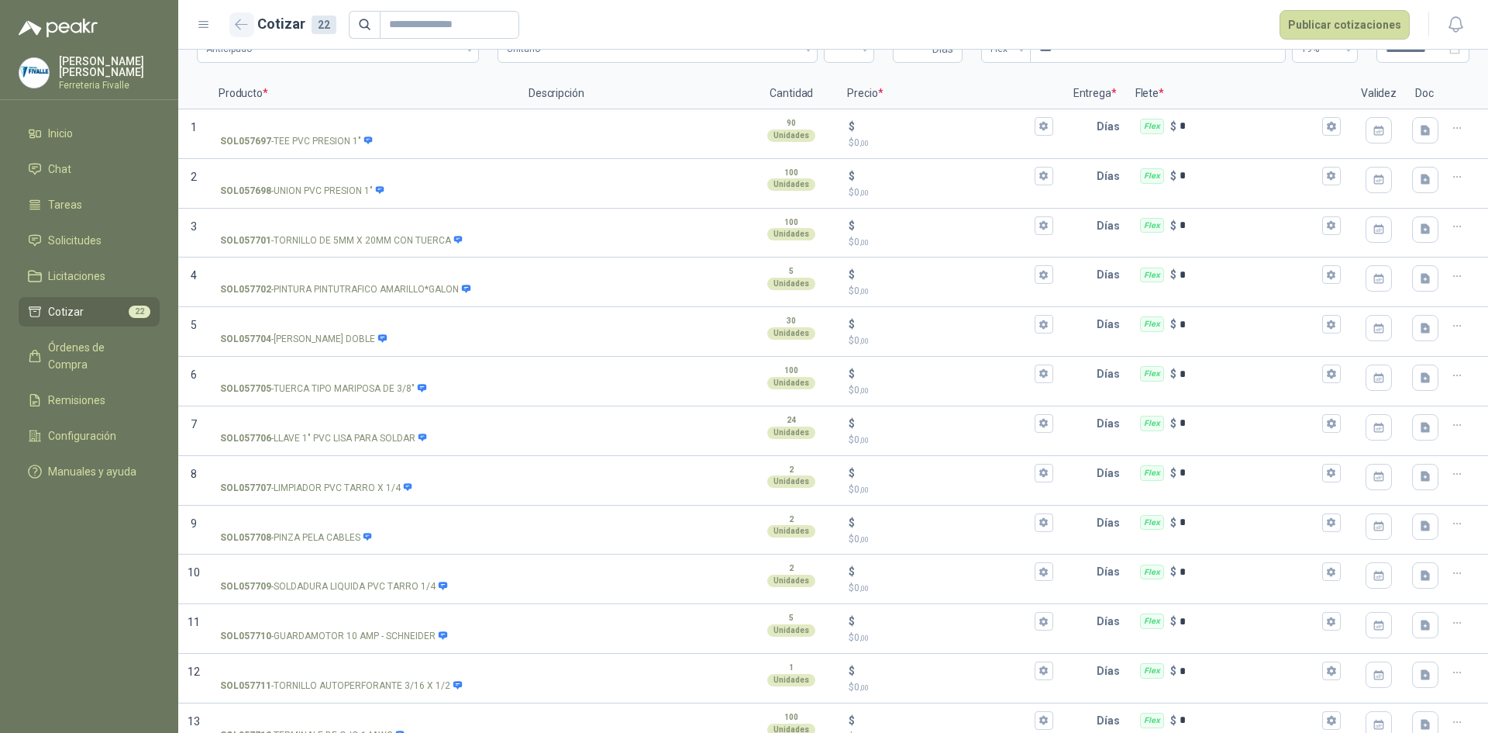
click at [234, 19] on button "button" at bounding box center [241, 24] width 25 height 25
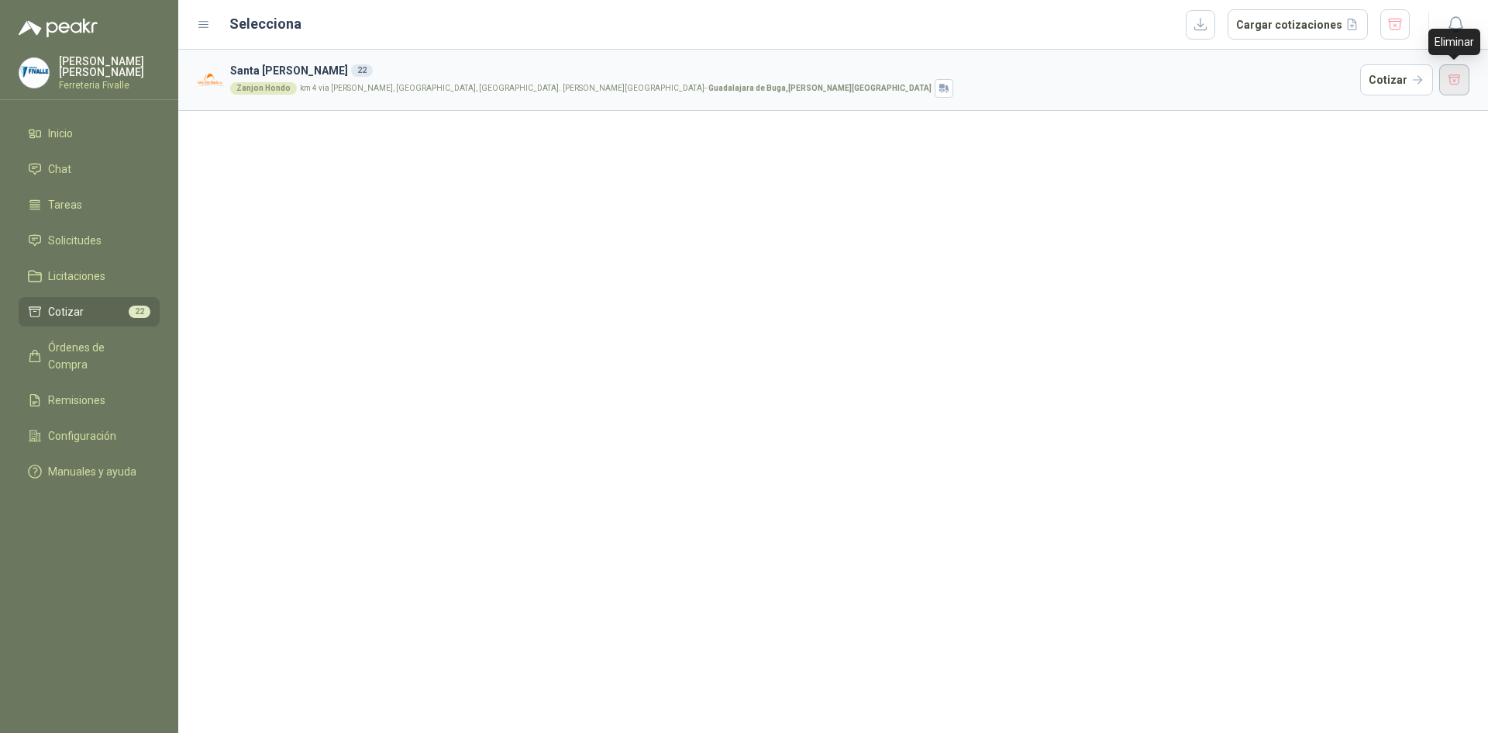
click at [1456, 74] on button "button" at bounding box center [1454, 79] width 31 height 31
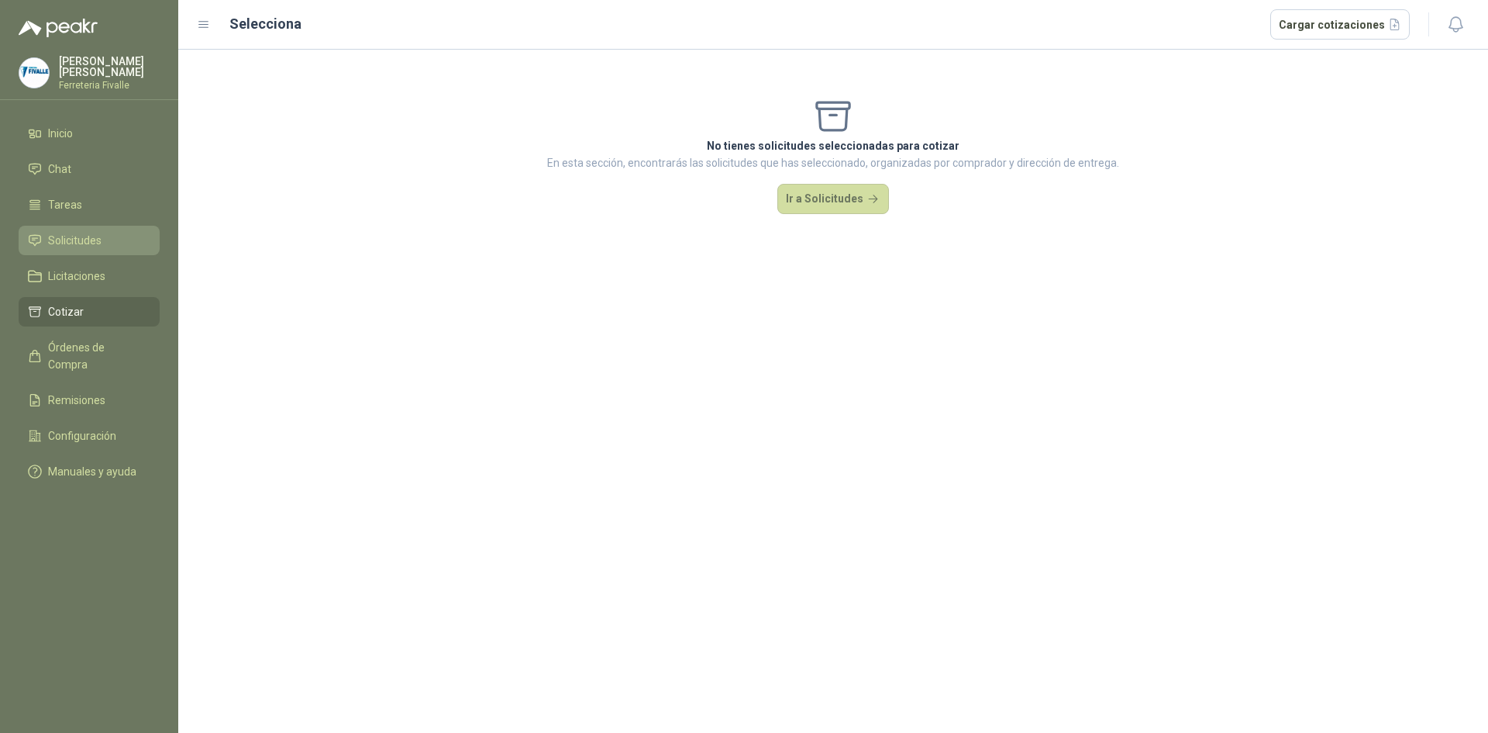
click at [99, 248] on span "Solicitudes" at bounding box center [74, 240] width 53 height 17
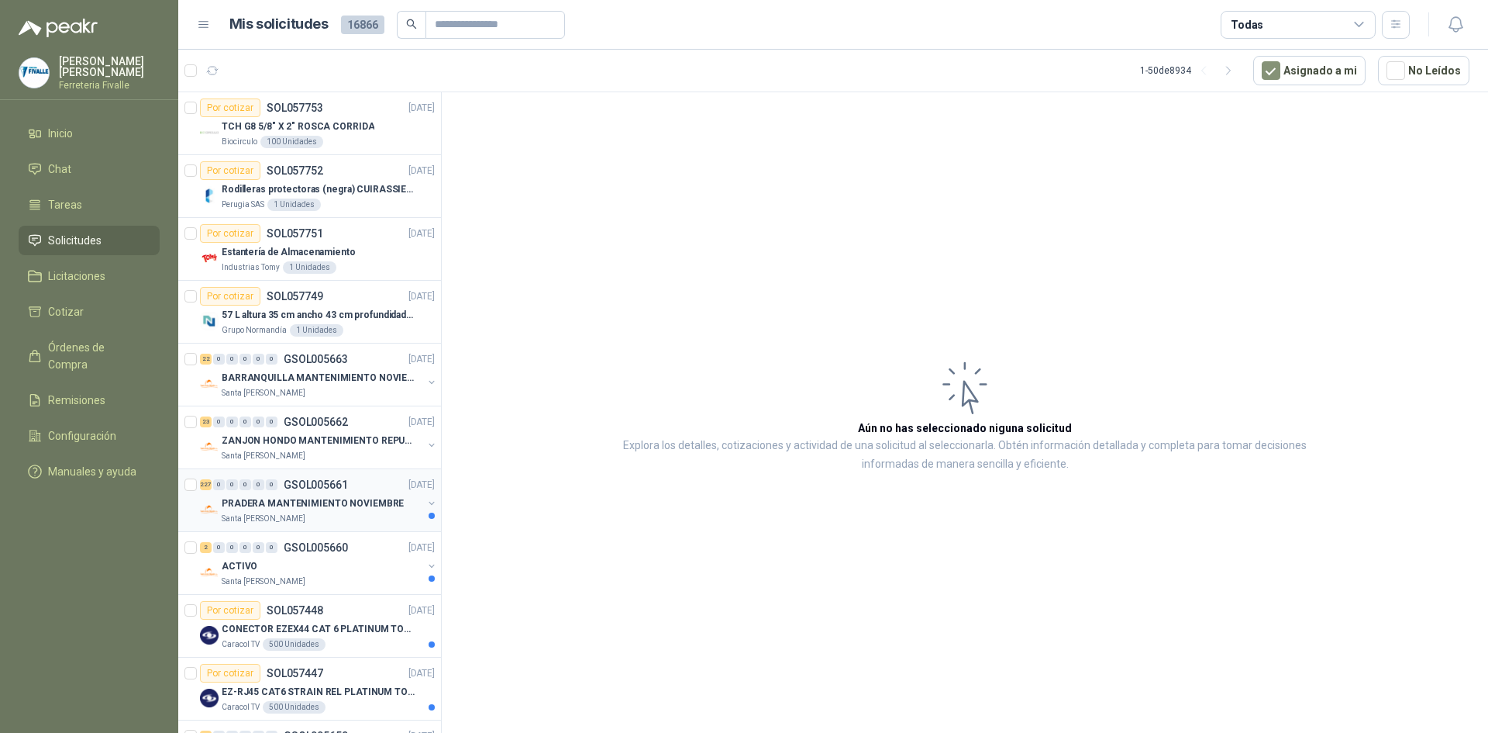
click at [337, 497] on p "PRADERA MANTENIMIENTO NOVIEMBRE" at bounding box center [313, 503] width 182 height 15
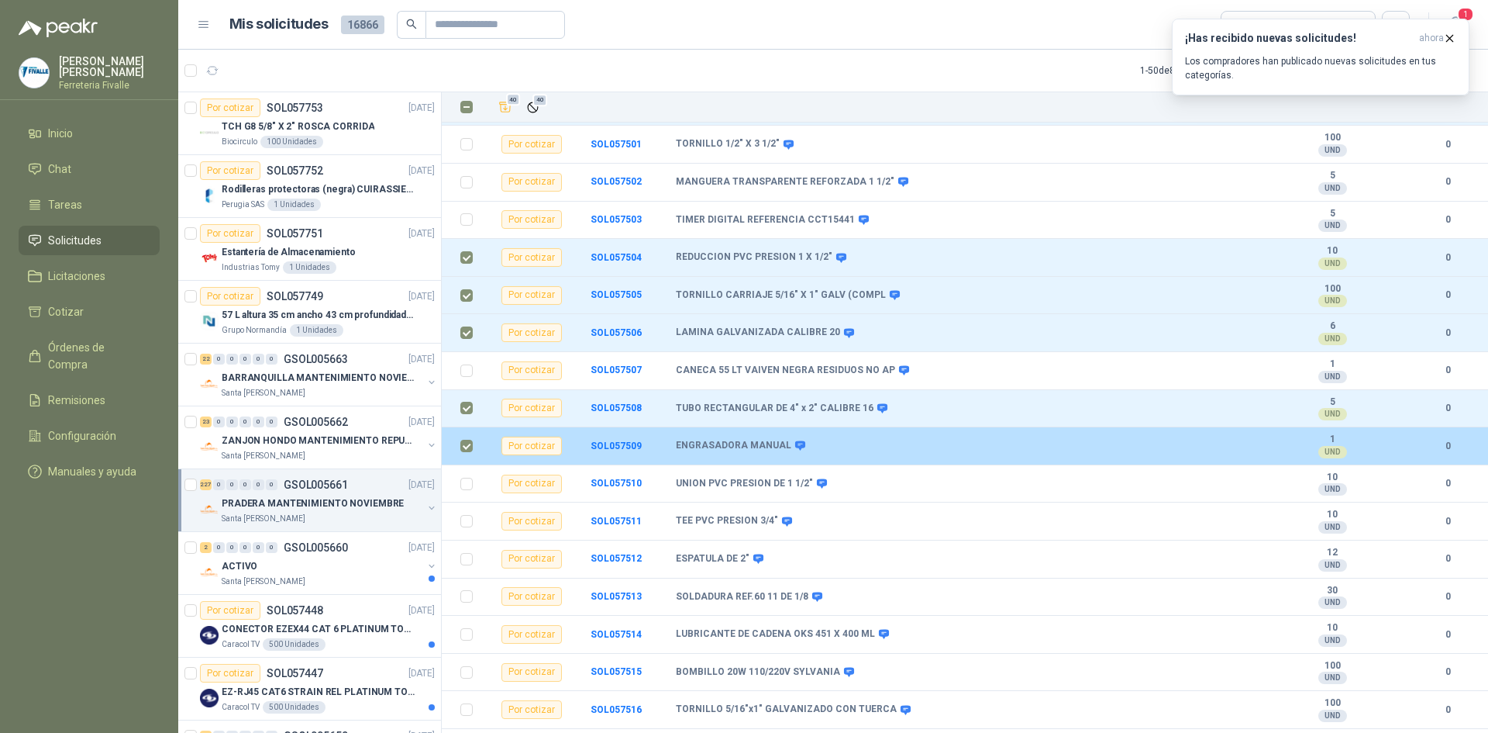
scroll to position [1860, 0]
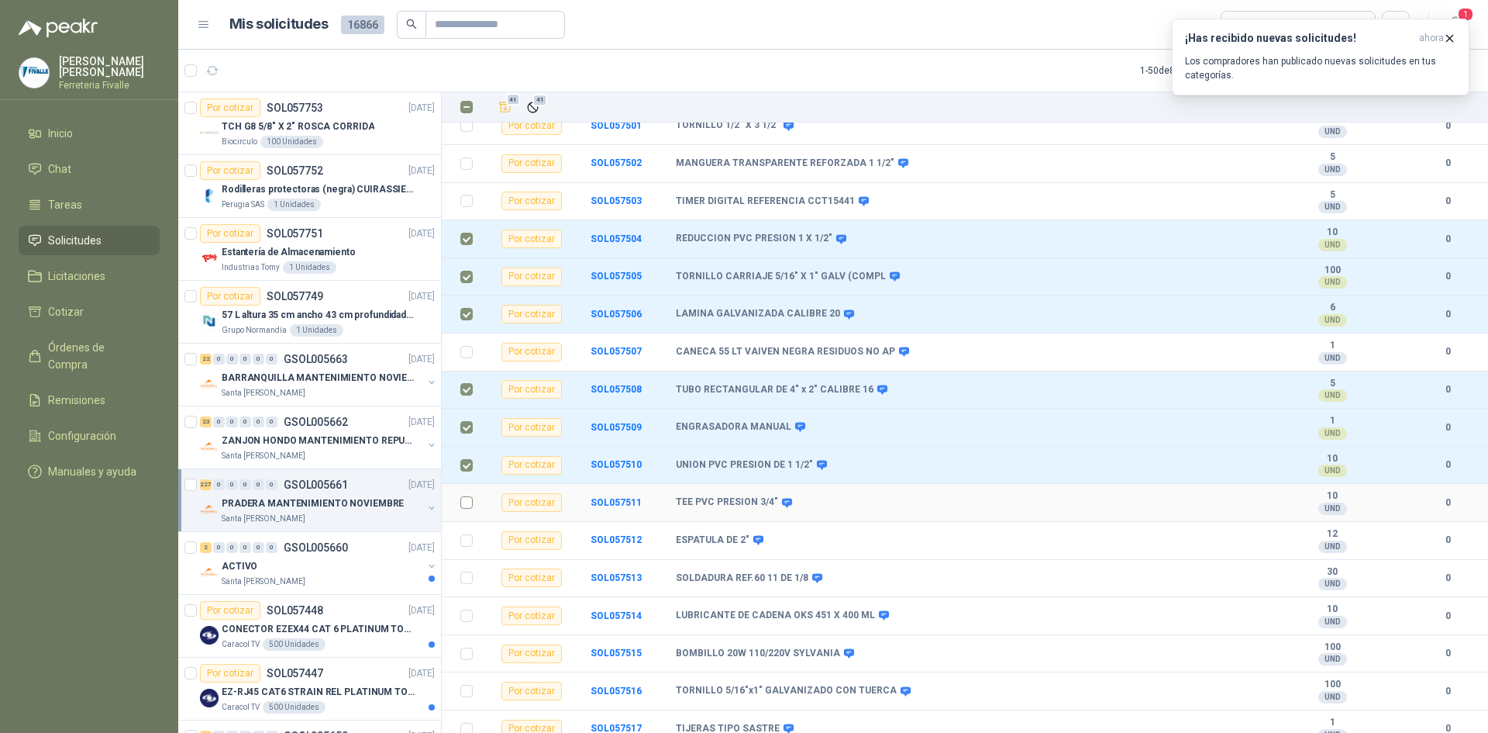
click at [473, 492] on td at bounding box center [462, 503] width 40 height 38
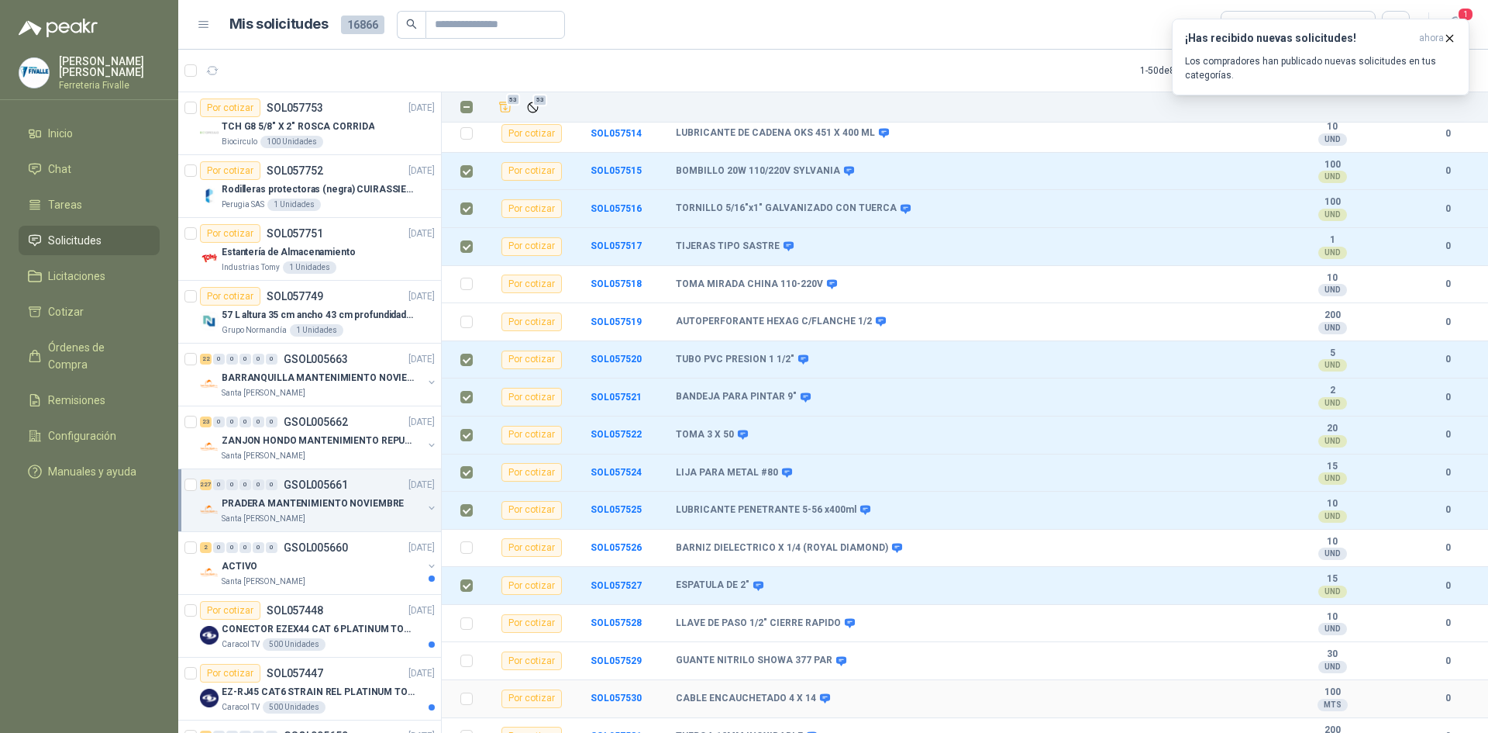
scroll to position [2403, 0]
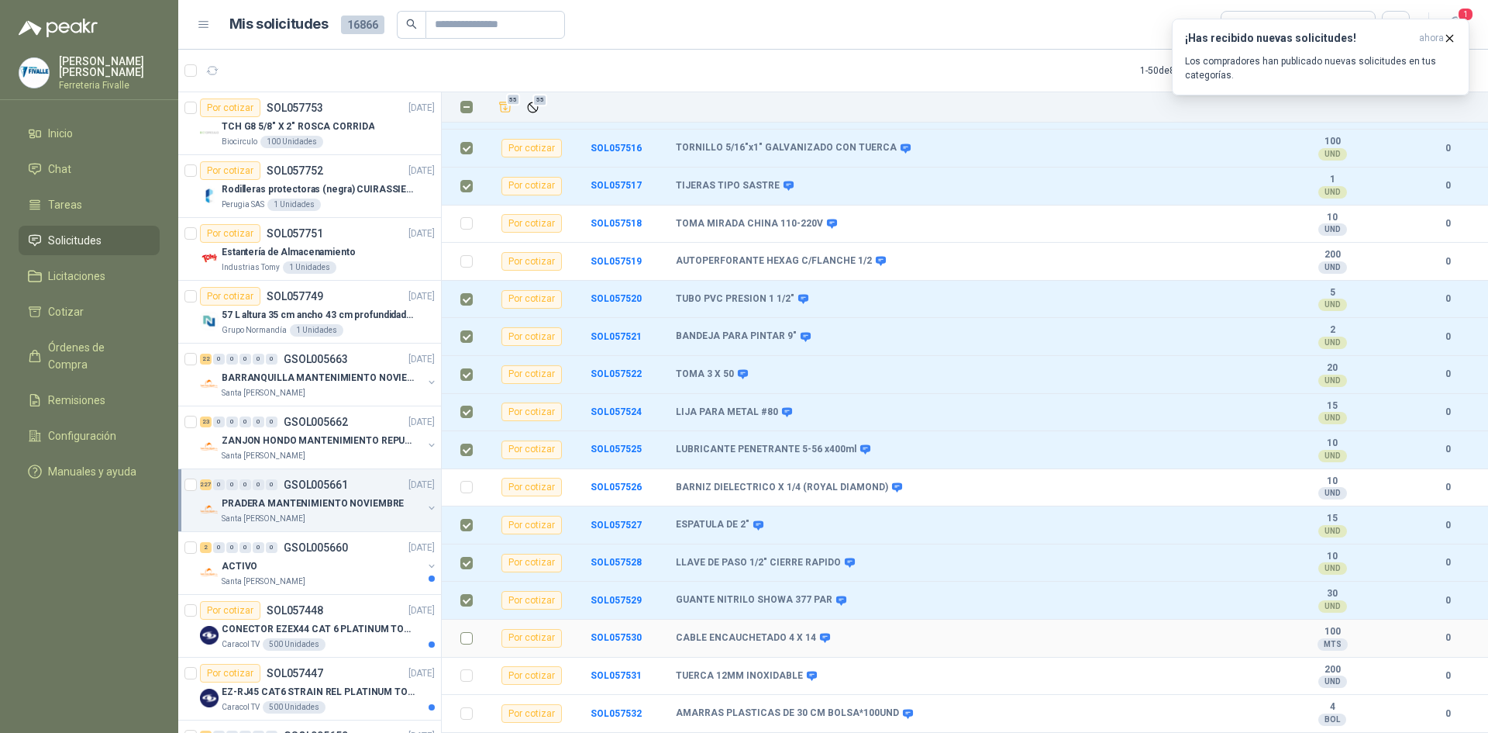
click at [465, 629] on label at bounding box center [466, 637] width 12 height 17
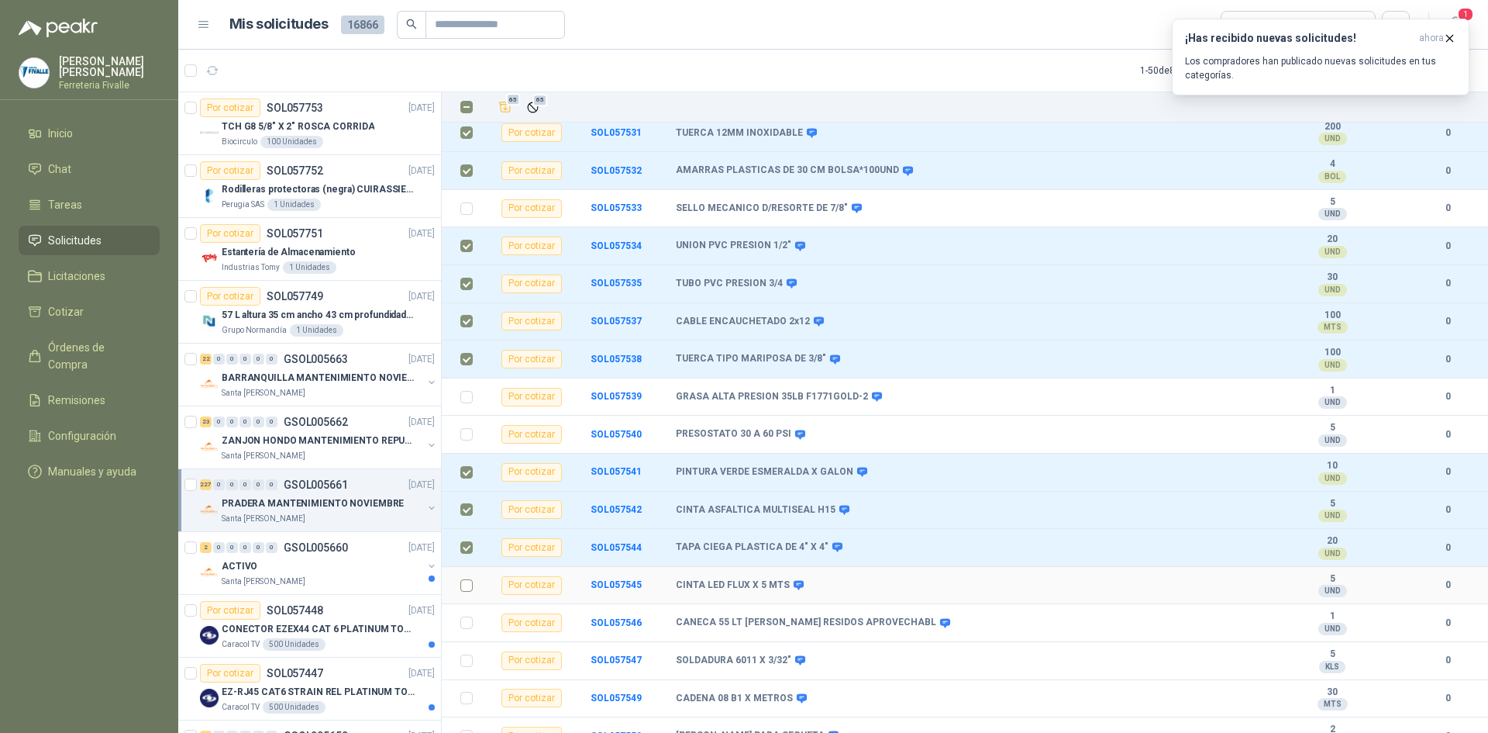
scroll to position [3101, 0]
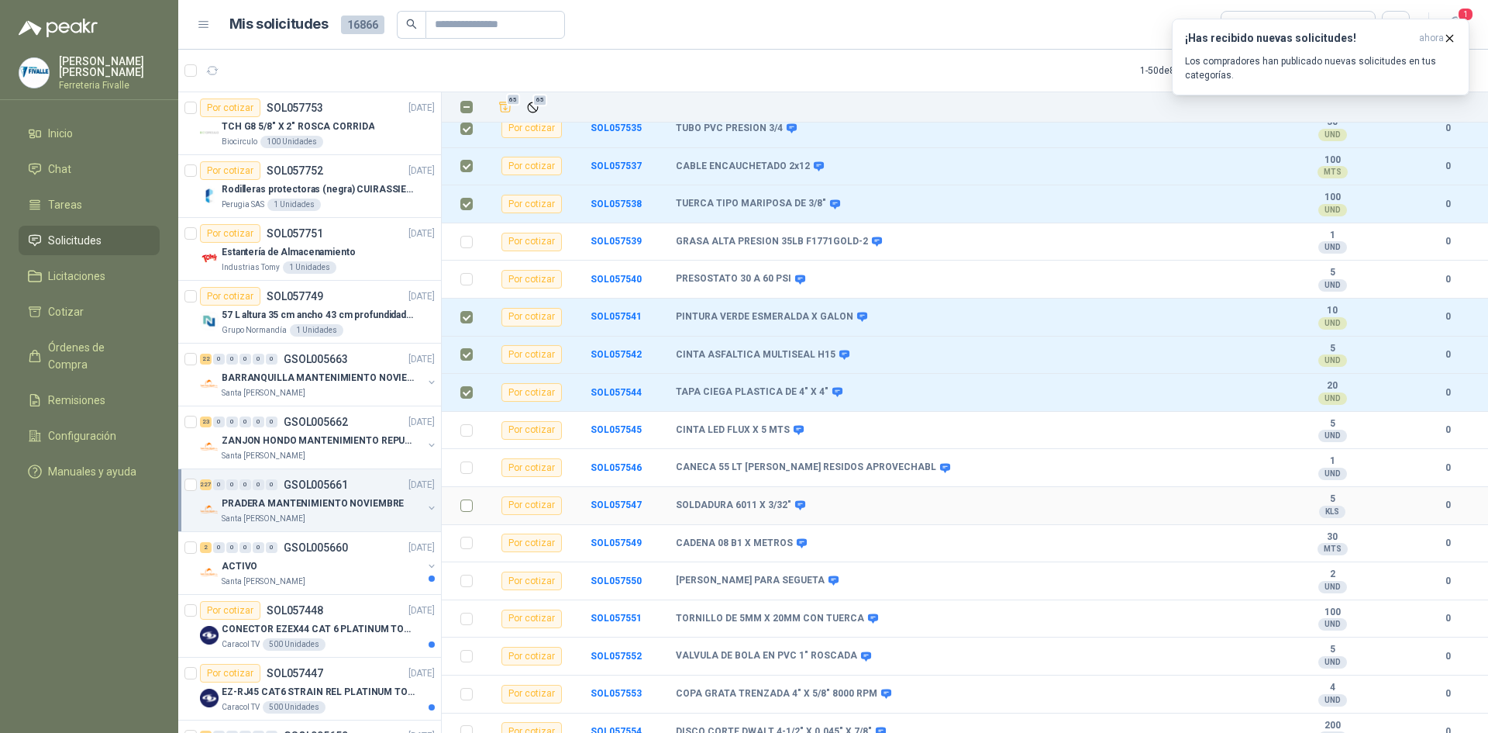
click at [460, 494] on td at bounding box center [462, 506] width 40 height 38
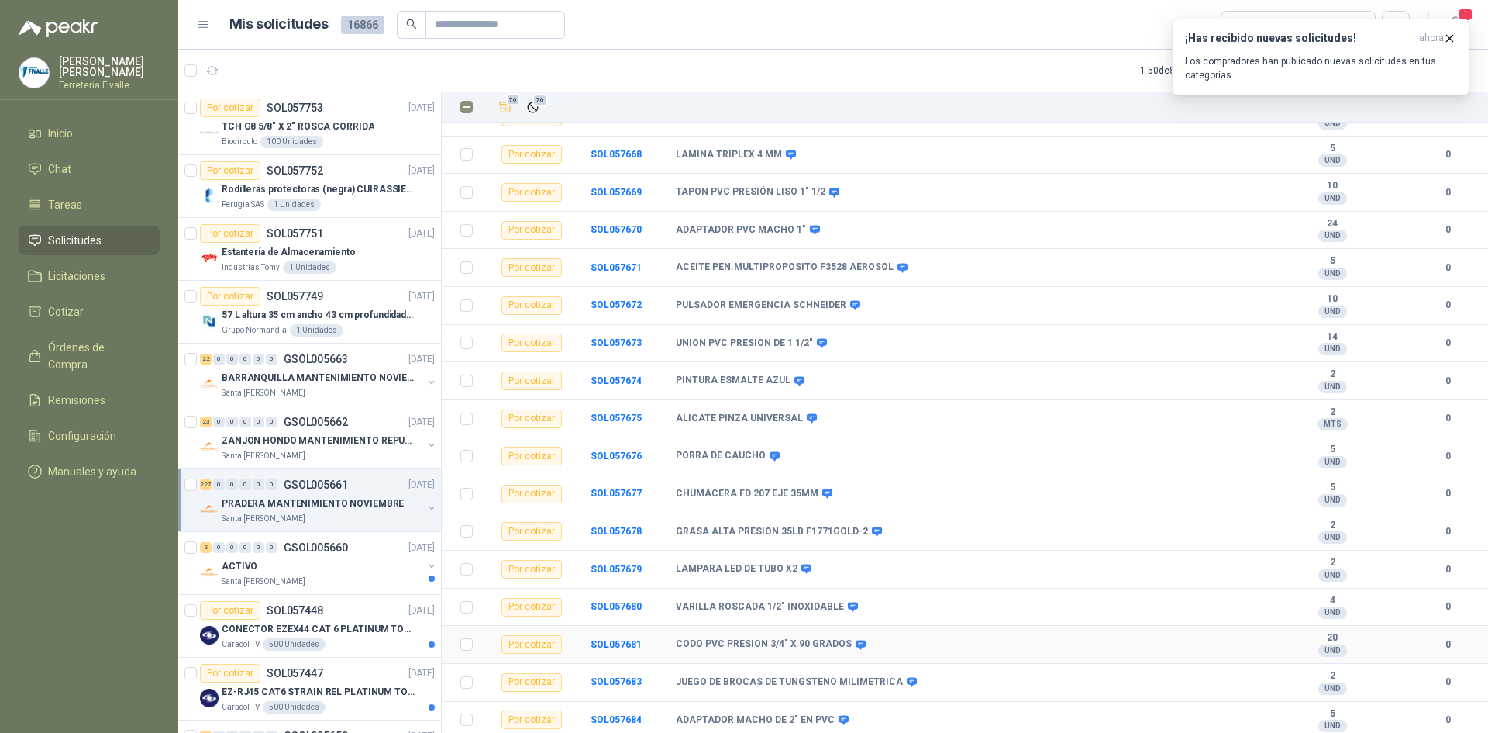
scroll to position [8112, 0]
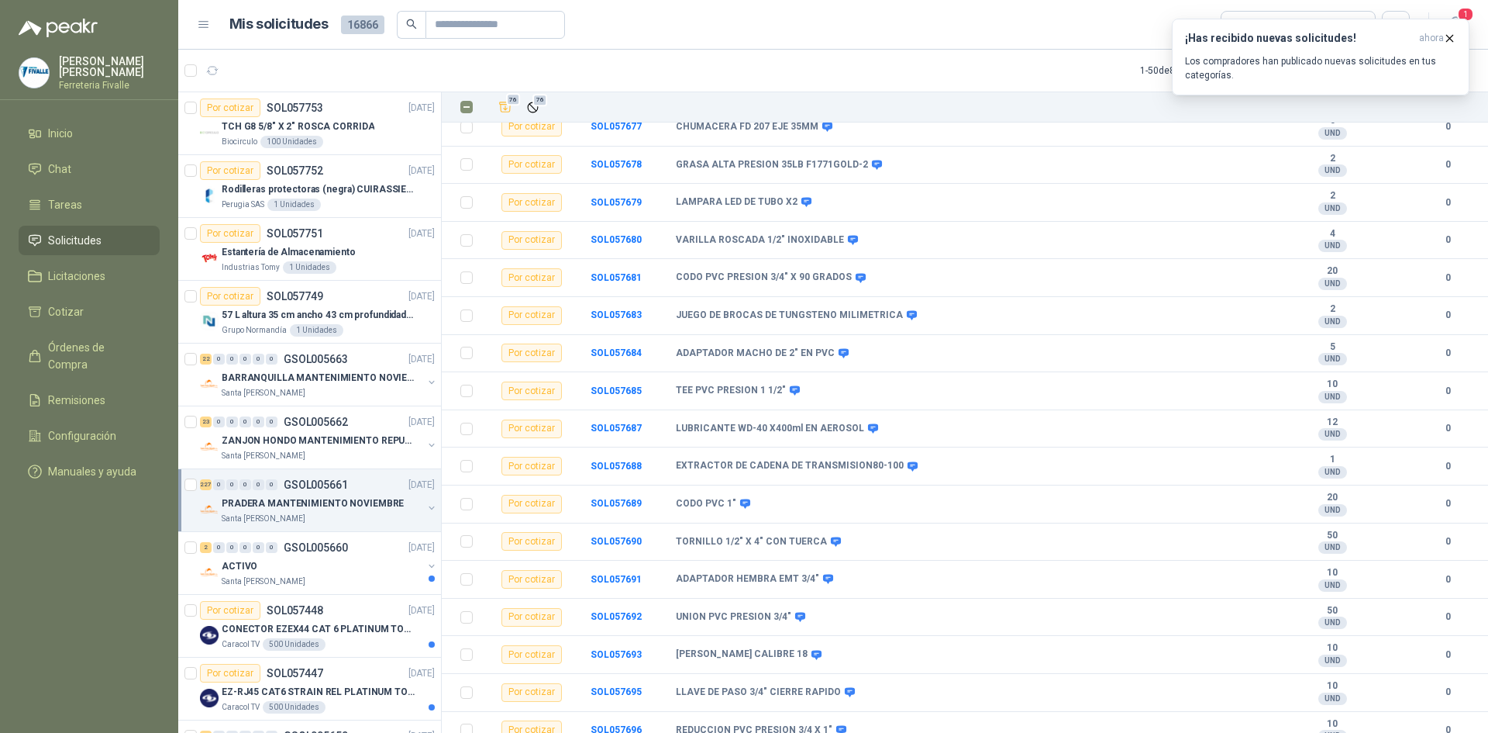
click at [112, 651] on menu "[PERSON_NAME] Ferreteria [PERSON_NAME] Inicio Chat Tareas Solicitudes Licitacio…" at bounding box center [89, 366] width 178 height 733
